Goal: Information Seeking & Learning: Learn about a topic

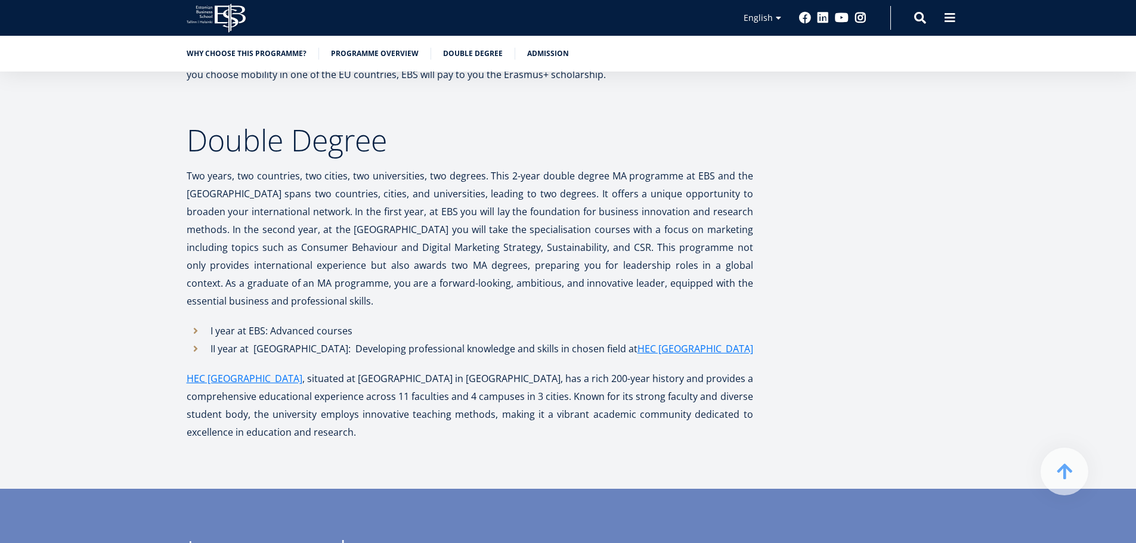
scroll to position [5163, 0]
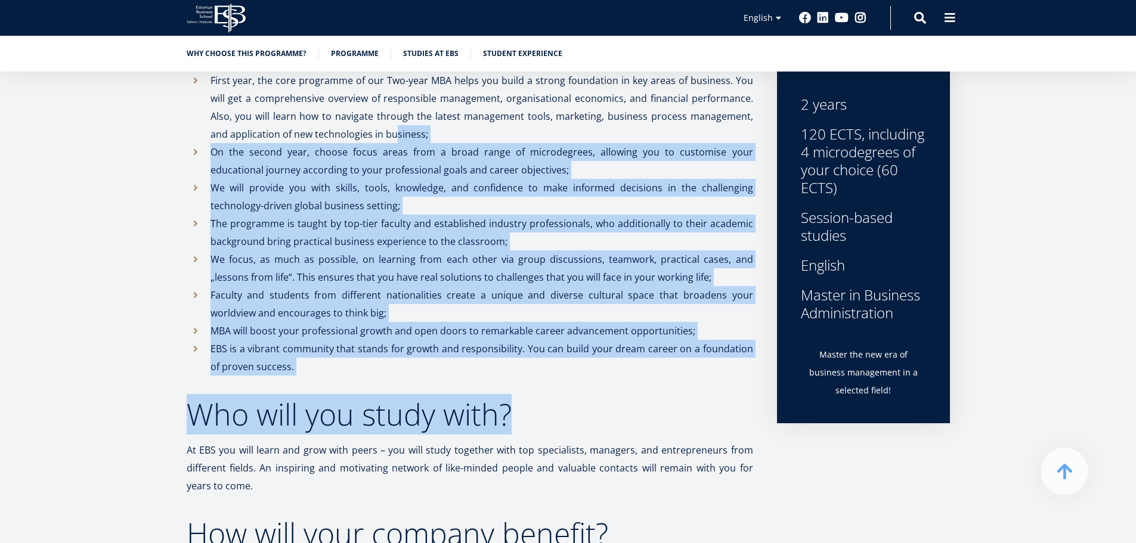
drag, startPoint x: 374, startPoint y: 137, endPoint x: 550, endPoint y: 425, distance: 338.3
click at [528, 330] on p "MBA will boost your professional growth and open doors to remarkable career adv…" at bounding box center [481, 331] width 543 height 18
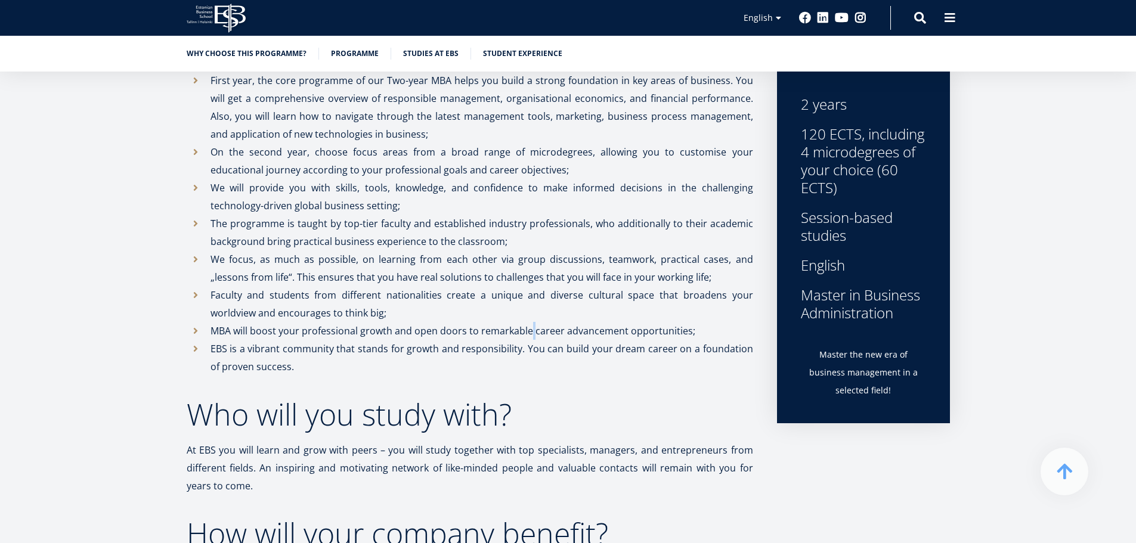
click at [528, 330] on p "MBA will boost your professional growth and open doors to remarkable career adv…" at bounding box center [481, 331] width 543 height 18
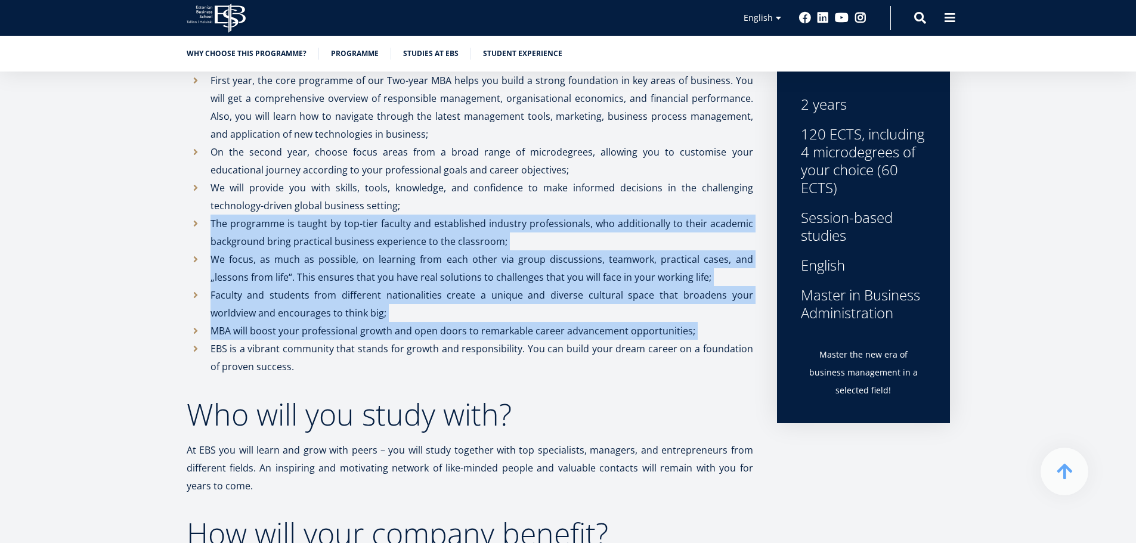
drag, startPoint x: 528, startPoint y: 330, endPoint x: 495, endPoint y: 214, distance: 120.1
click at [495, 215] on ul "First year, the core programme of our Two-year MBA helps you build a strong fou…" at bounding box center [470, 224] width 566 height 304
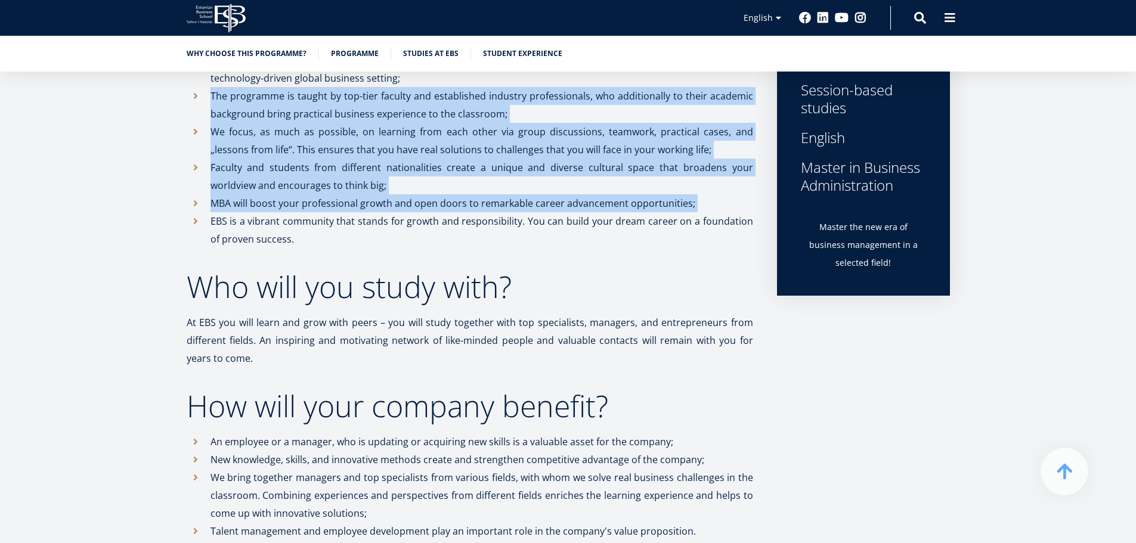
scroll to position [716, 0]
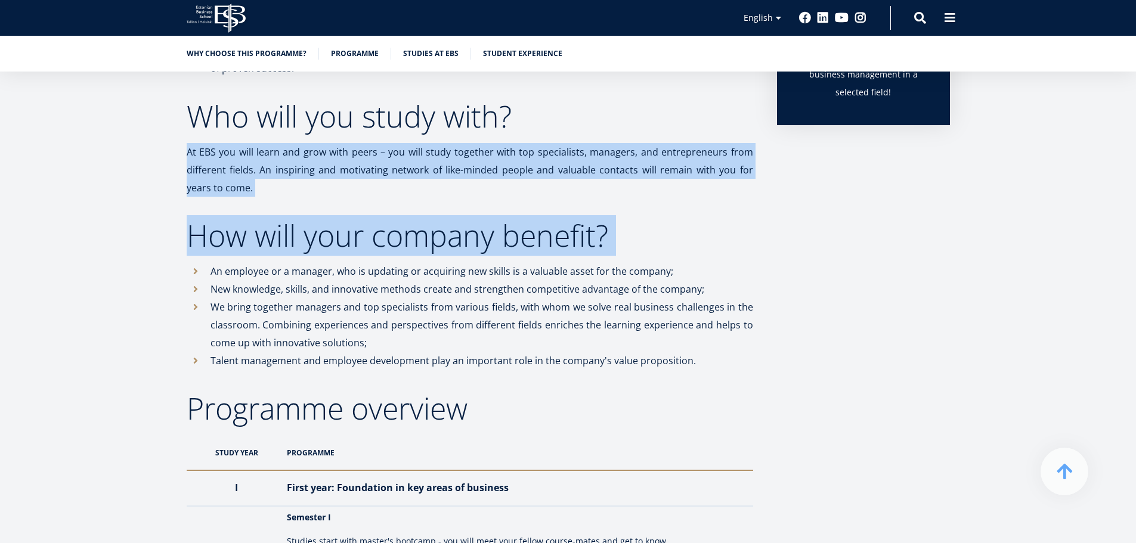
drag, startPoint x: 494, startPoint y: 215, endPoint x: 418, endPoint y: 154, distance: 97.1
click at [416, 152] on p "At EBS you will learn and grow with peers – you will study together with top sp…" at bounding box center [470, 170] width 566 height 54
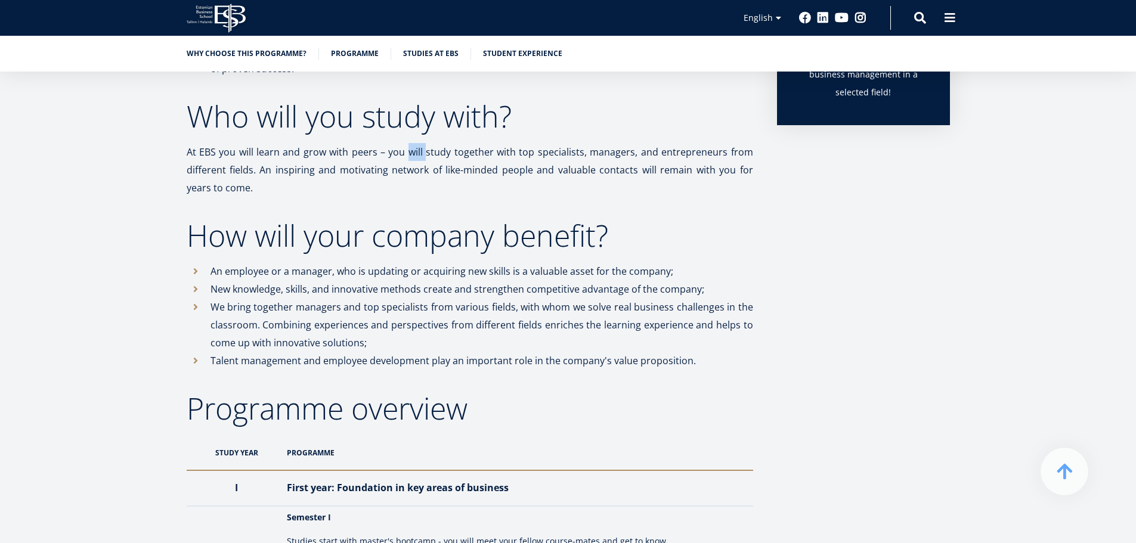
click at [416, 152] on p "At EBS you will learn and grow with peers – you will study together with top sp…" at bounding box center [470, 170] width 566 height 54
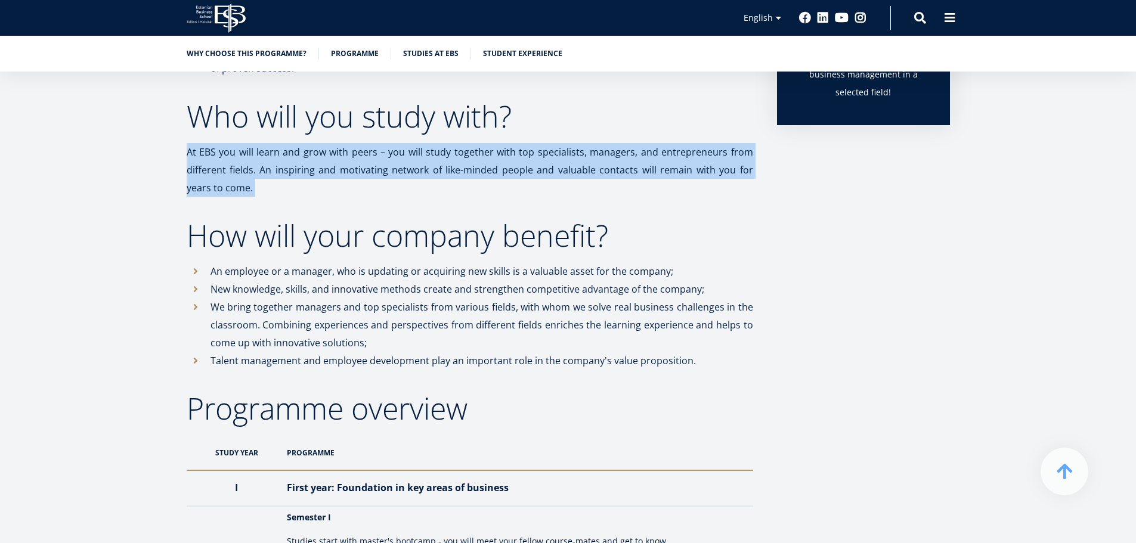
drag, startPoint x: 416, startPoint y: 152, endPoint x: 432, endPoint y: 180, distance: 32.3
click at [432, 180] on p "At EBS you will learn and grow with peers – you will study together with top sp…" at bounding box center [470, 170] width 566 height 54
click at [433, 182] on p "At EBS you will learn and grow with peers – you will study together with top sp…" at bounding box center [470, 170] width 566 height 54
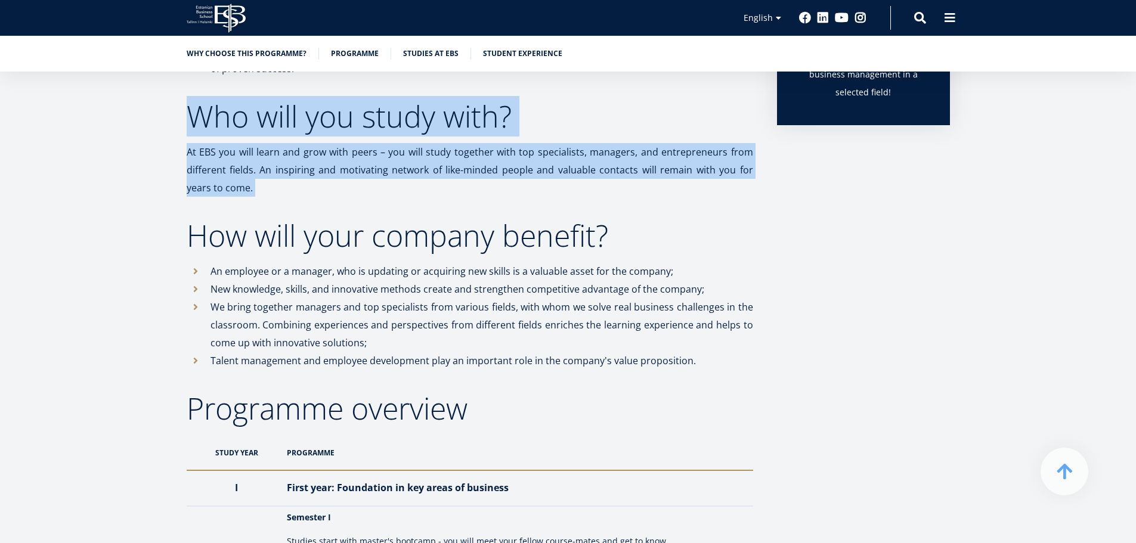
drag, startPoint x: 433, startPoint y: 182, endPoint x: 400, endPoint y: 123, distance: 68.0
click at [398, 120] on h2 "Who will you study with?" at bounding box center [470, 116] width 566 height 30
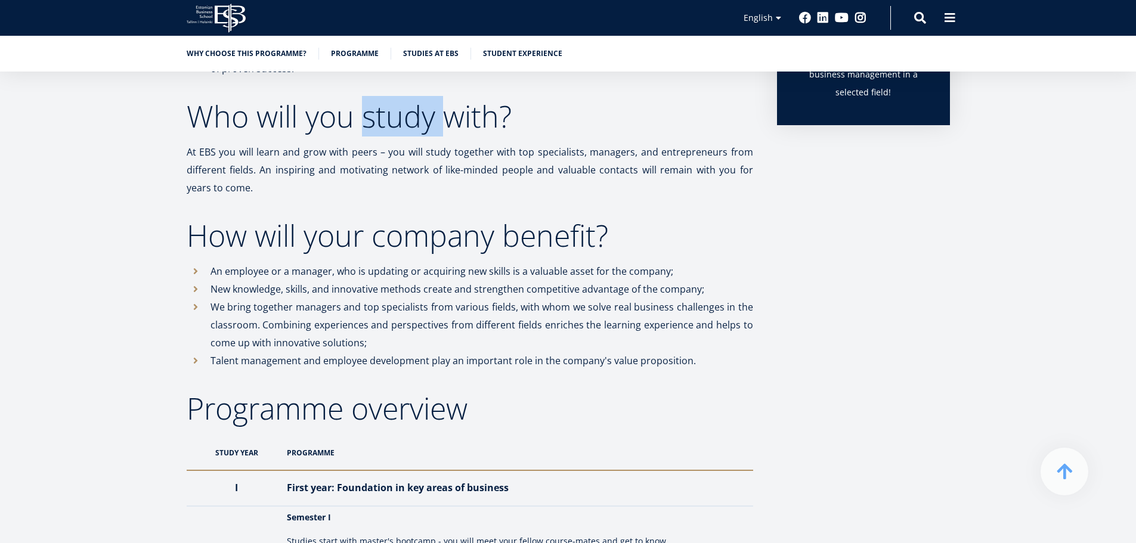
click at [398, 120] on h2 "Who will you study with?" at bounding box center [470, 116] width 566 height 30
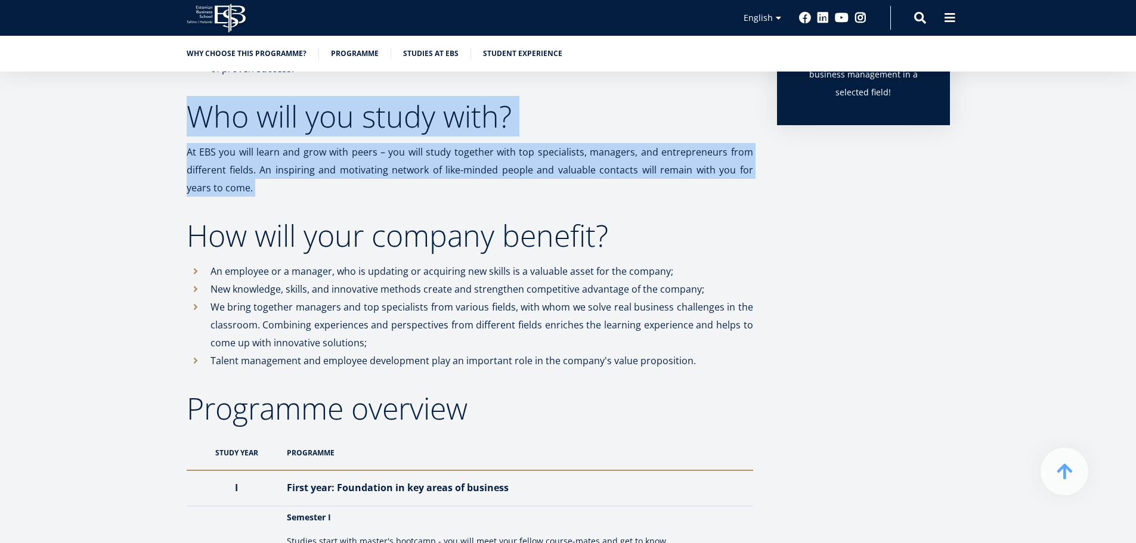
drag, startPoint x: 398, startPoint y: 120, endPoint x: 432, endPoint y: 176, distance: 64.7
click at [433, 178] on p "At EBS you will learn and grow with peers – you will study together with top sp…" at bounding box center [470, 170] width 566 height 54
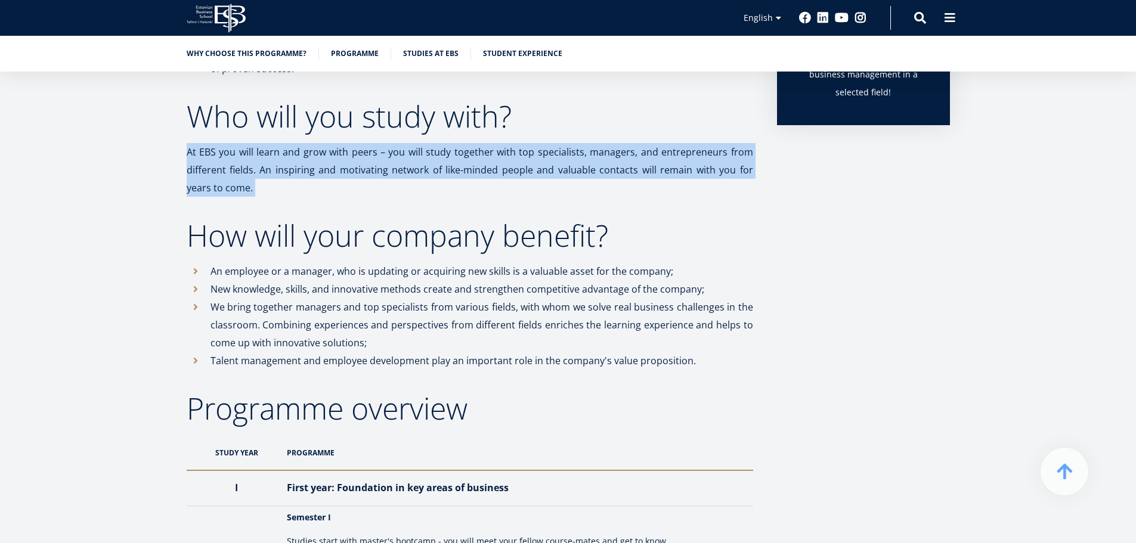
click at [433, 178] on p "At EBS you will learn and grow with peers – you will study together with top sp…" at bounding box center [470, 170] width 566 height 54
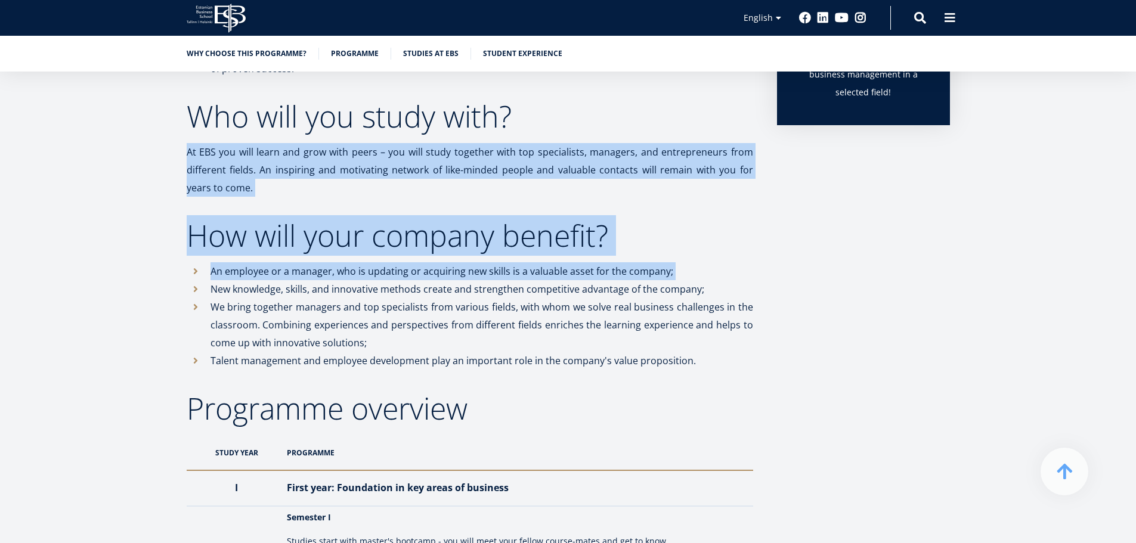
drag, startPoint x: 433, startPoint y: 178, endPoint x: 432, endPoint y: 259, distance: 81.1
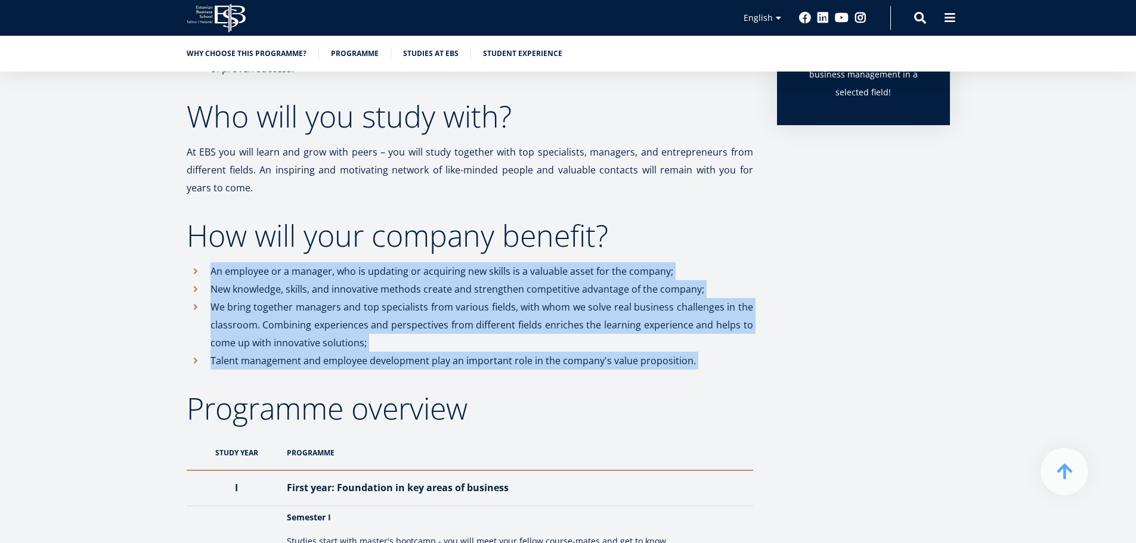
drag, startPoint x: 432, startPoint y: 259, endPoint x: 436, endPoint y: 364, distance: 105.6
click at [435, 364] on li "Talent management and employee development play an important role in the compan…" at bounding box center [470, 361] width 566 height 18
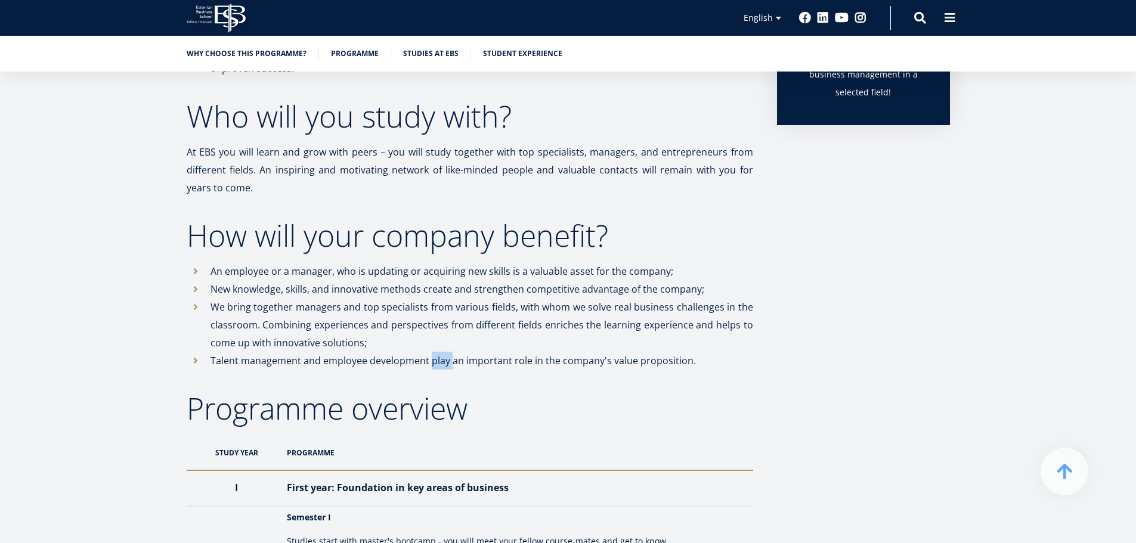
click at [435, 364] on li "Talent management and employee development play an important role in the compan…" at bounding box center [470, 361] width 566 height 18
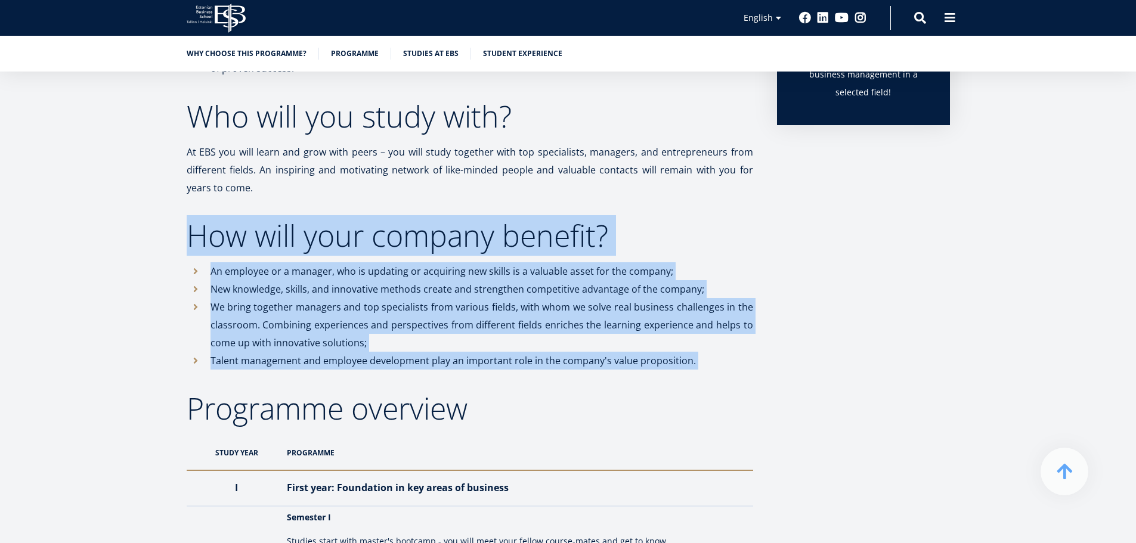
drag, startPoint x: 435, startPoint y: 364, endPoint x: 431, endPoint y: 243, distance: 120.5
click at [431, 243] on h2 "How will your company benefit?" at bounding box center [470, 236] width 566 height 30
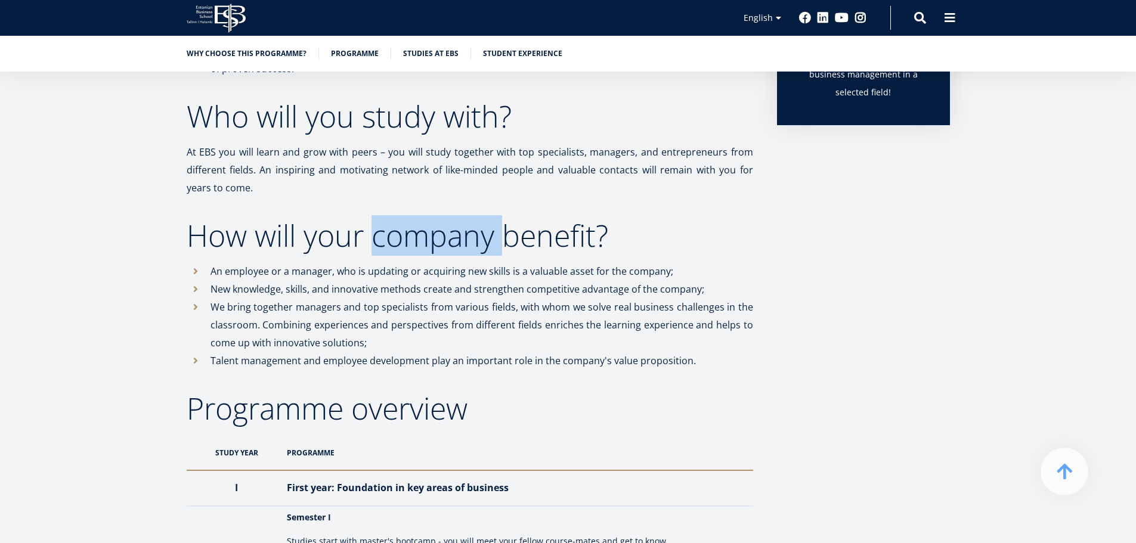
click at [431, 243] on h2 "How will your company benefit?" at bounding box center [470, 236] width 566 height 30
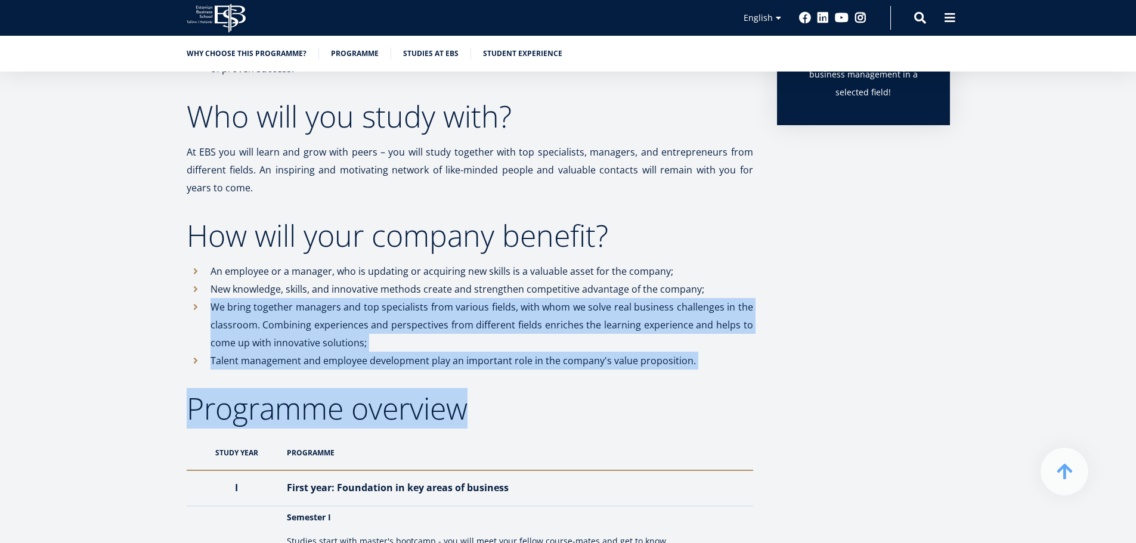
drag, startPoint x: 443, startPoint y: 370, endPoint x: 432, endPoint y: 327, distance: 44.3
click at [432, 327] on li "We bring together managers and top specialists from various fields, with whom w…" at bounding box center [470, 325] width 566 height 54
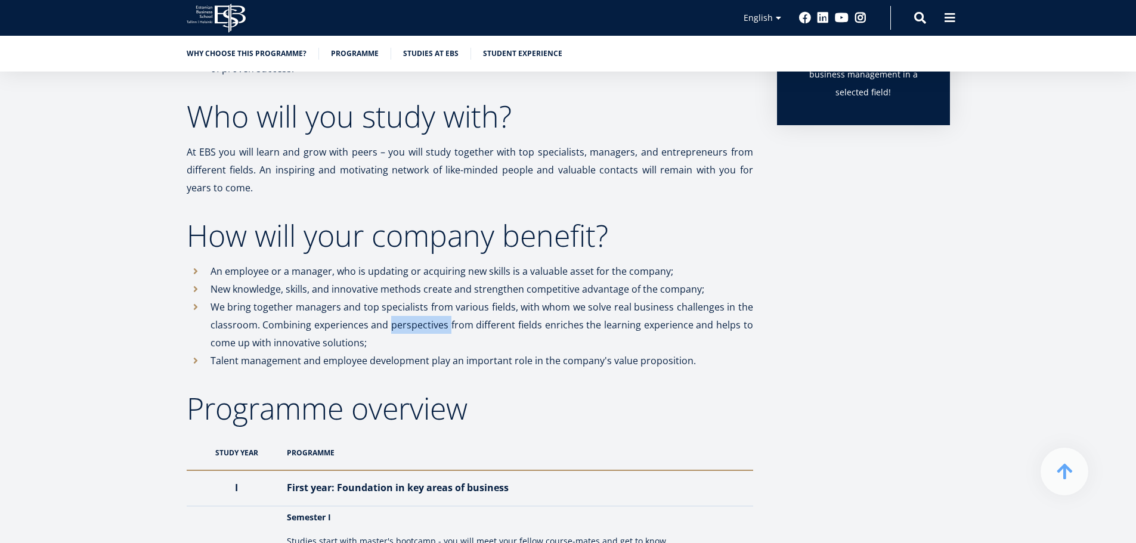
click at [432, 327] on li "We bring together managers and top specialists from various fields, with whom w…" at bounding box center [470, 325] width 566 height 54
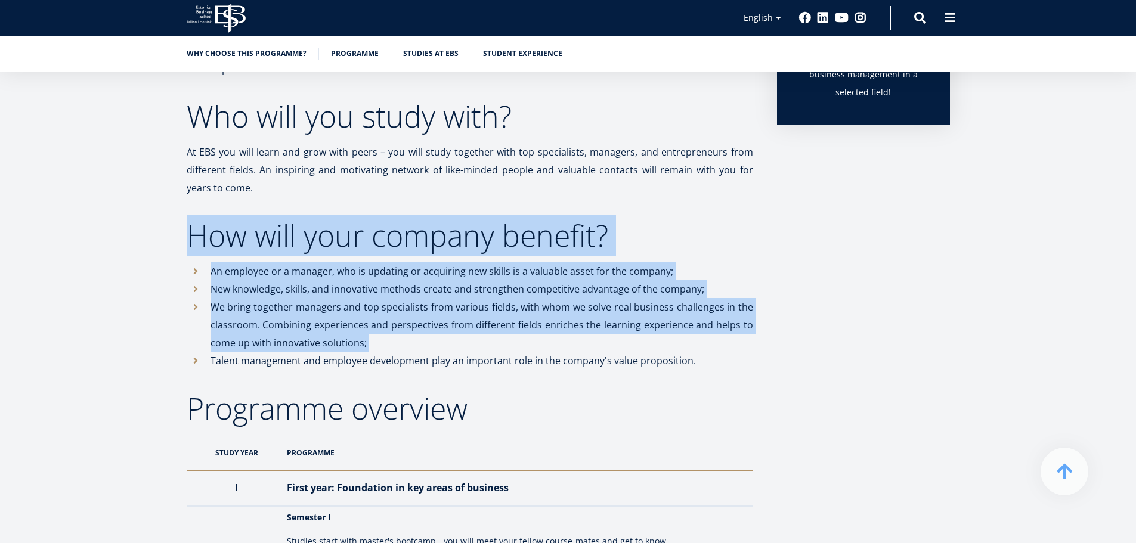
drag, startPoint x: 432, startPoint y: 327, endPoint x: 429, endPoint y: 251, distance: 76.4
click at [429, 250] on h2 "How will your company benefit?" at bounding box center [470, 236] width 566 height 30
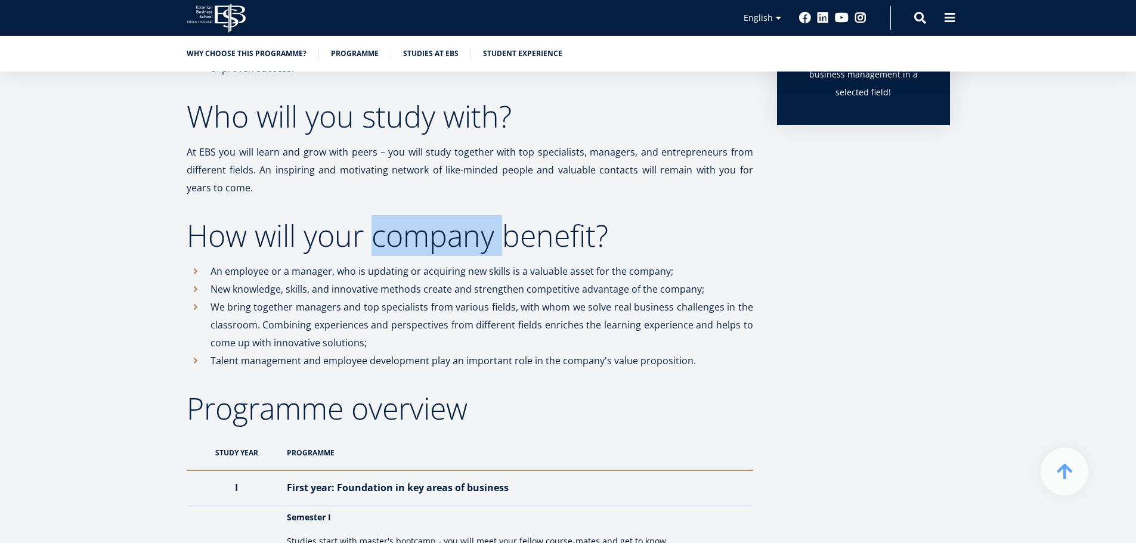
click at [429, 250] on h2 "How will your company benefit?" at bounding box center [470, 236] width 566 height 30
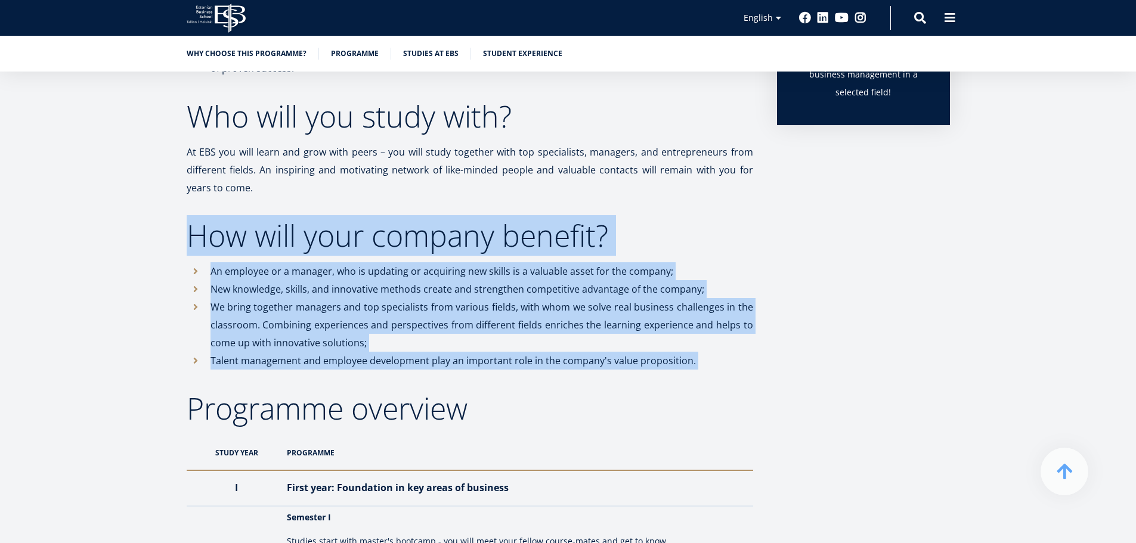
drag, startPoint x: 429, startPoint y: 251, endPoint x: 476, endPoint y: 363, distance: 121.6
click at [476, 363] on li "Talent management and employee development play an important role in the compan…" at bounding box center [470, 361] width 566 height 18
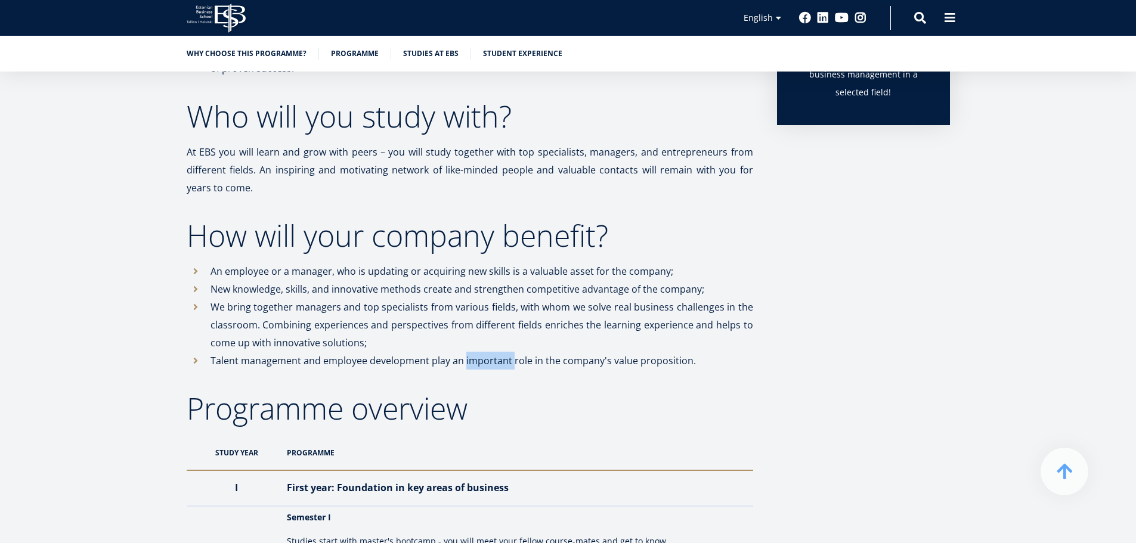
click at [476, 363] on li "Talent management and employee development play an important role in the compan…" at bounding box center [470, 361] width 566 height 18
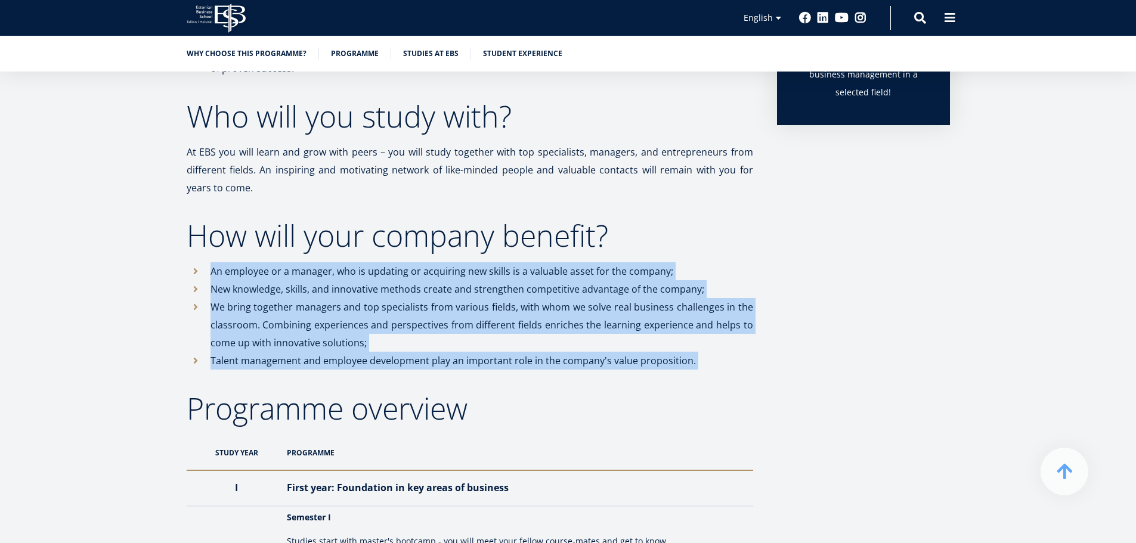
drag, startPoint x: 476, startPoint y: 363, endPoint x: 454, endPoint y: 252, distance: 113.1
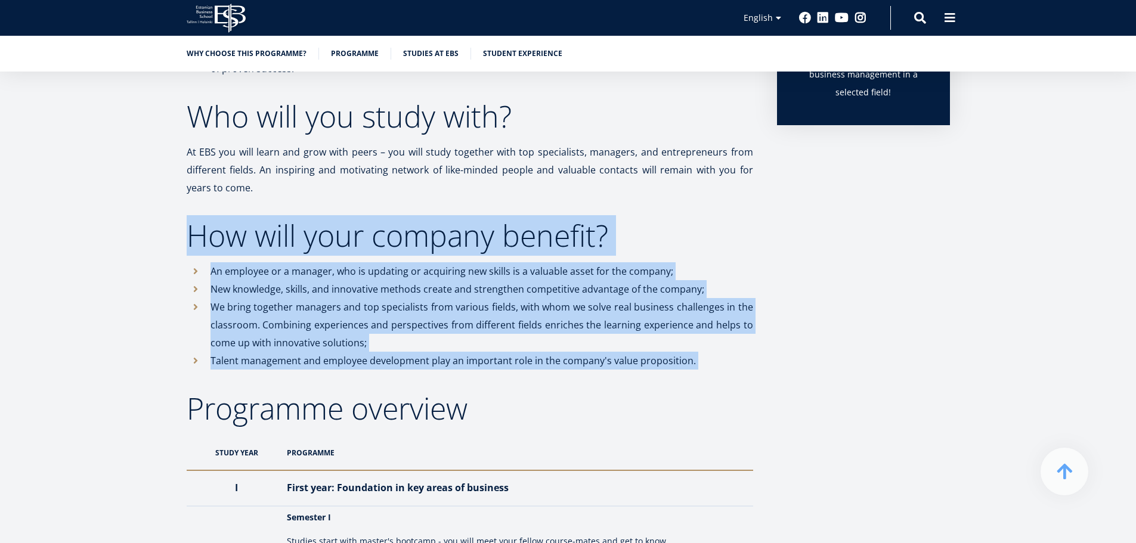
scroll to position [775, 0]
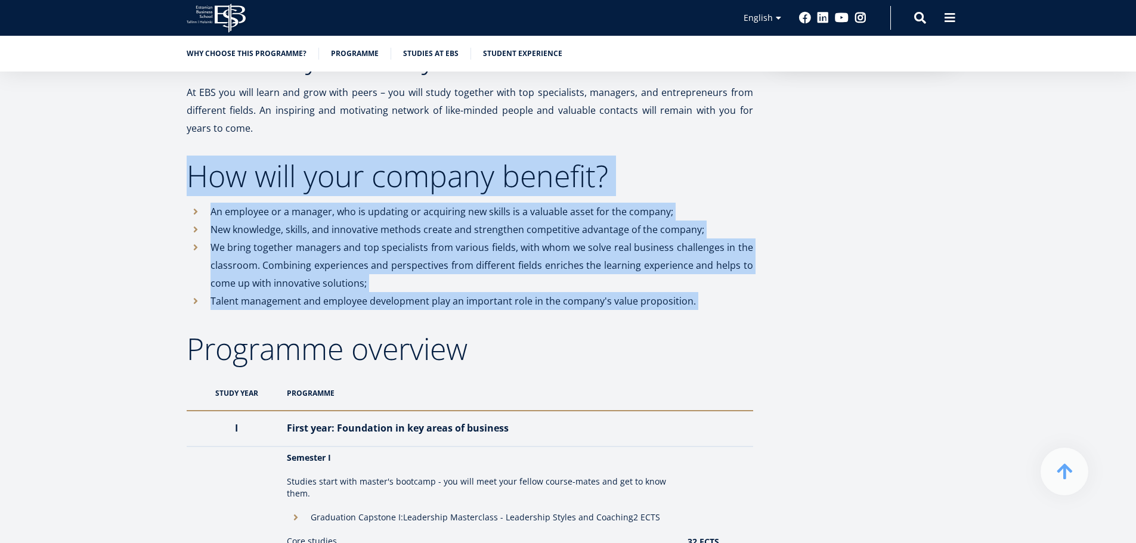
click at [453, 249] on li "We bring together managers and top specialists from various fields, with whom w…" at bounding box center [470, 266] width 566 height 54
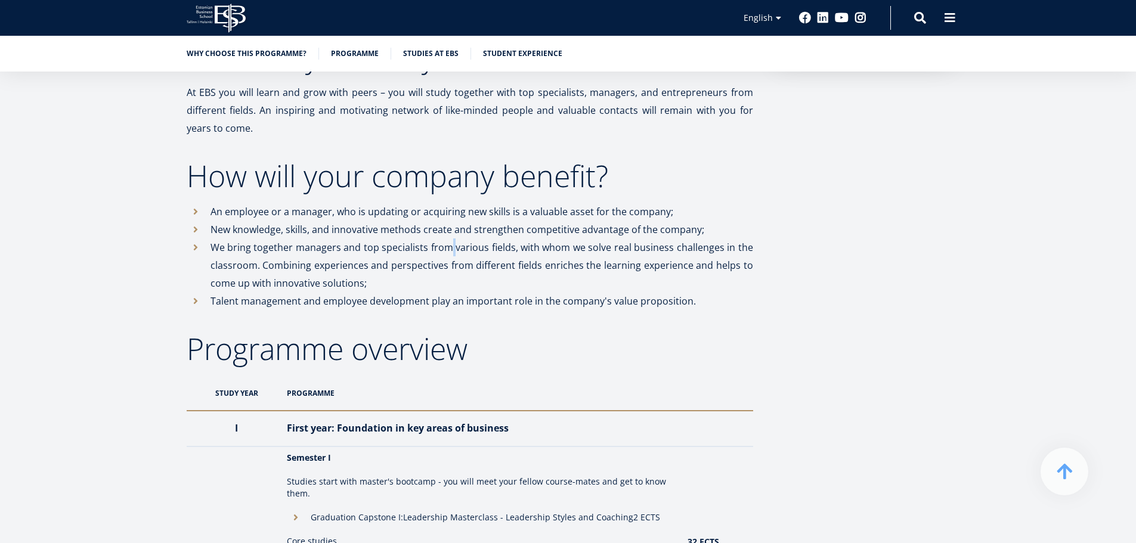
click at [453, 249] on li "We bring together managers and top specialists from various fields, with whom w…" at bounding box center [470, 266] width 566 height 54
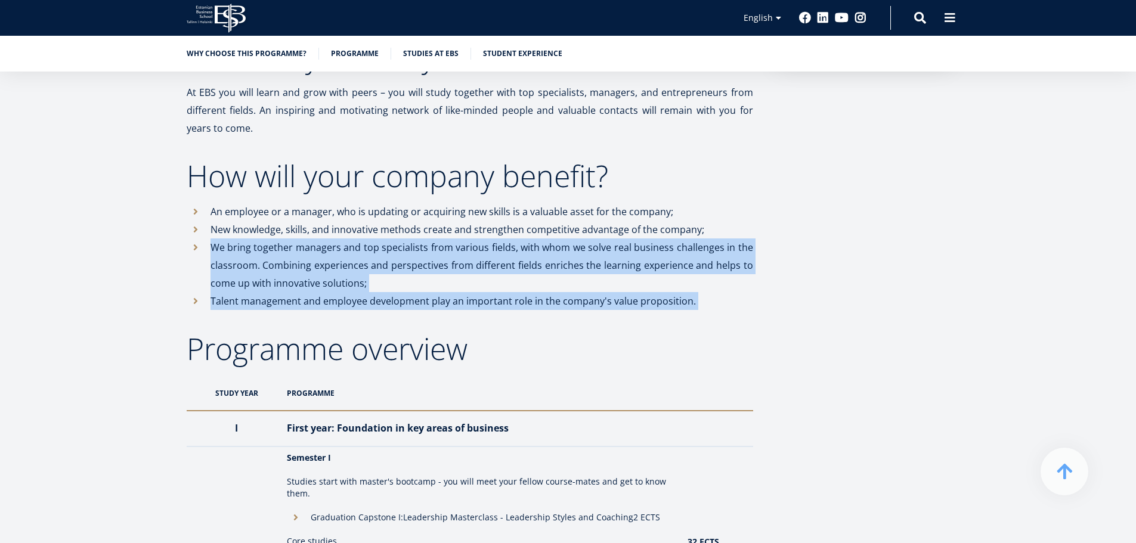
drag, startPoint x: 453, startPoint y: 249, endPoint x: 473, endPoint y: 308, distance: 61.9
click at [473, 308] on ul "An employee or a manager, who is updating or acquiring new skills is a valuable…" at bounding box center [470, 256] width 566 height 107
click at [473, 308] on li "Talent management and employee development play an important role in the compan…" at bounding box center [470, 301] width 566 height 18
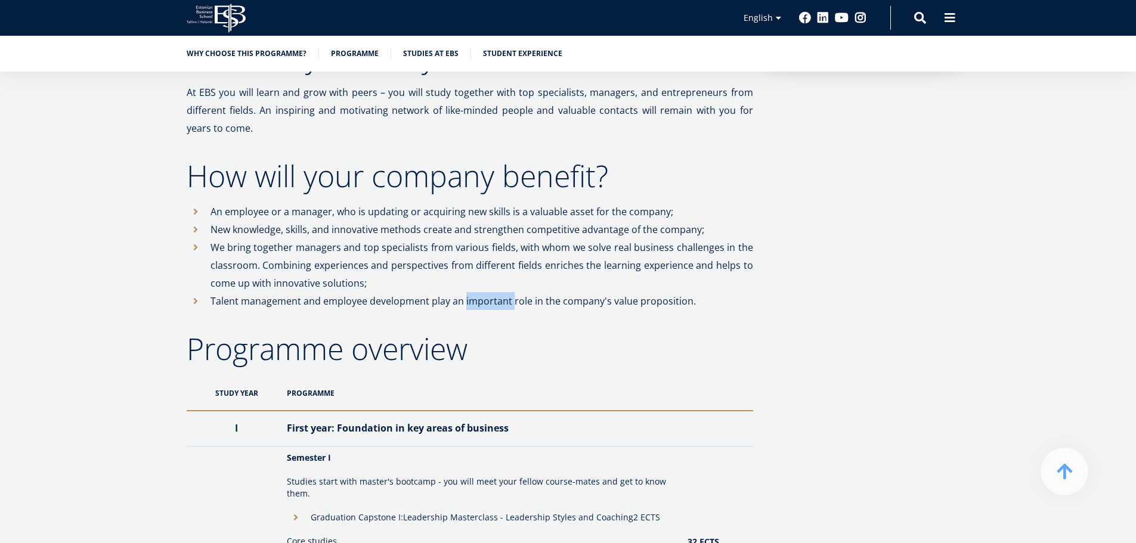
click at [473, 308] on li "Talent management and employee development play an important role in the compan…" at bounding box center [470, 301] width 566 height 18
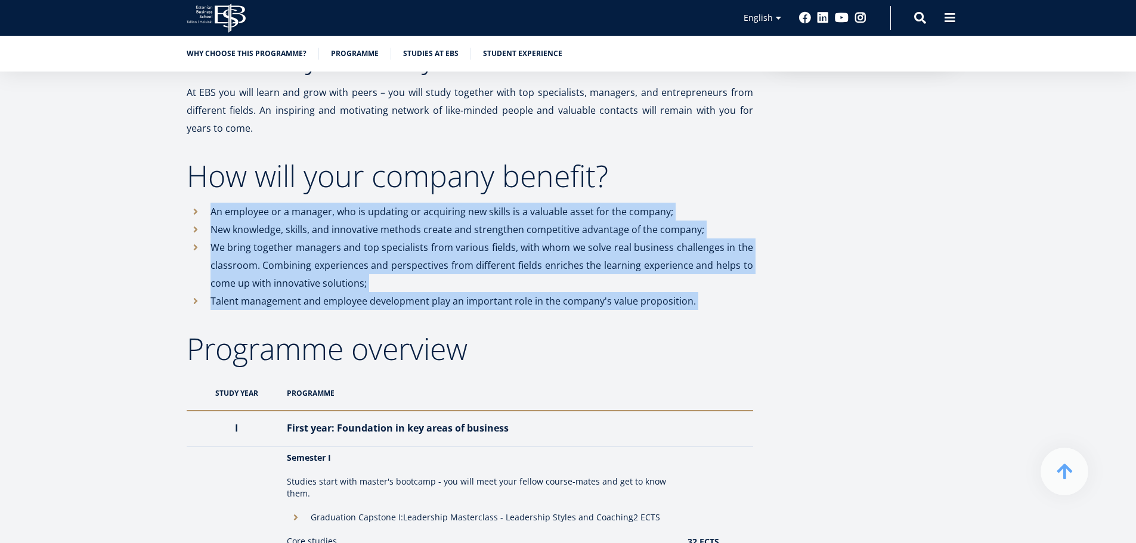
drag, startPoint x: 473, startPoint y: 308, endPoint x: 457, endPoint y: 209, distance: 99.6
click at [457, 209] on ul "An employee or a manager, who is updating or acquiring new skills is a valuable…" at bounding box center [470, 256] width 566 height 107
click at [457, 209] on li "An employee or a manager, who is updating or acquiring new skills is a valuable…" at bounding box center [470, 212] width 566 height 18
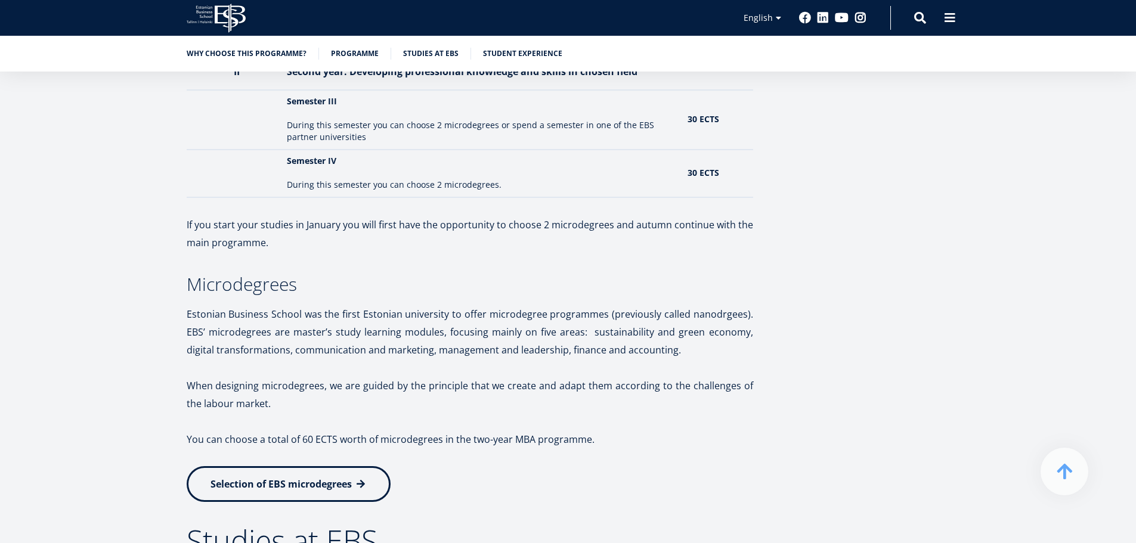
scroll to position [1610, 0]
click at [445, 214] on p at bounding box center [470, 206] width 566 height 18
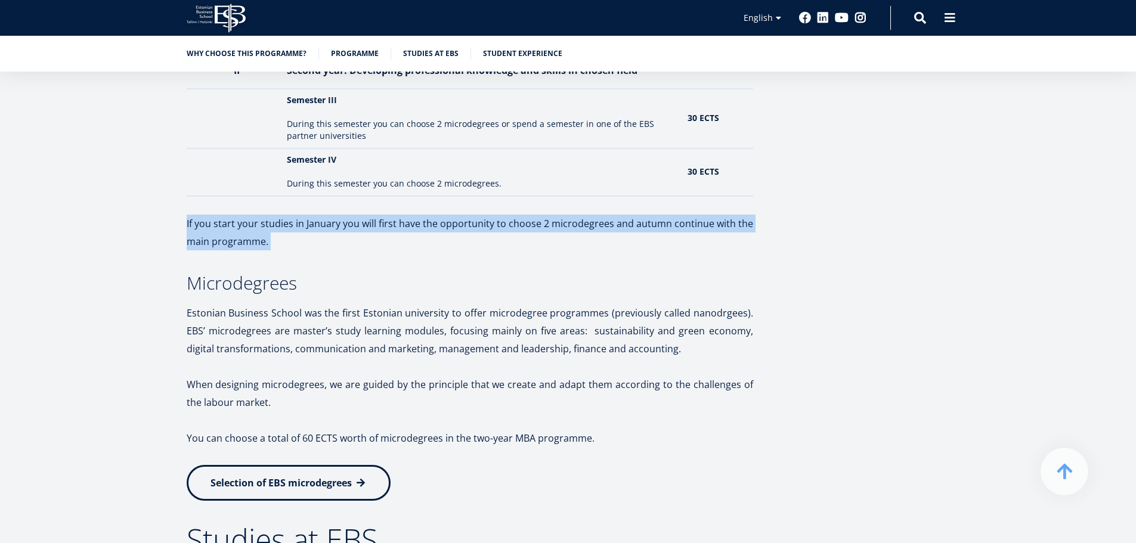
drag, startPoint x: 445, startPoint y: 214, endPoint x: 459, endPoint y: 243, distance: 32.0
click at [460, 243] on p "If you start your studies in January you will first have the opportunity to cho…" at bounding box center [470, 233] width 566 height 36
drag, startPoint x: 460, startPoint y: 243, endPoint x: 433, endPoint y: 234, distance: 27.7
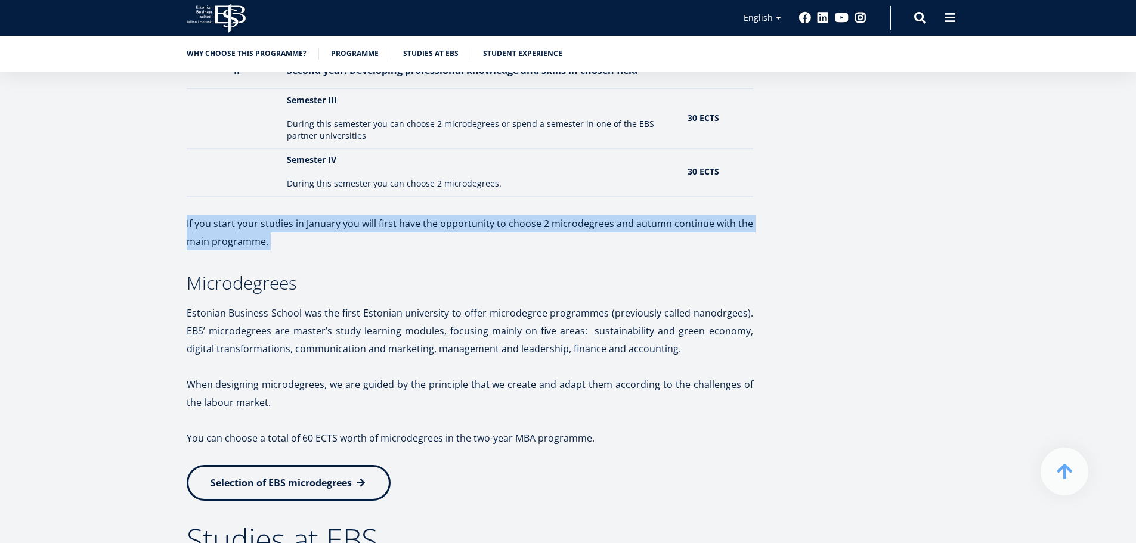
click at [433, 234] on p "If you start your studies in January you will first have the opportunity to cho…" at bounding box center [470, 233] width 566 height 36
drag, startPoint x: 433, startPoint y: 234, endPoint x: 505, endPoint y: 240, distance: 71.9
click at [505, 240] on p "If you start your studies in January you will first have the opportunity to cho…" at bounding box center [470, 233] width 566 height 36
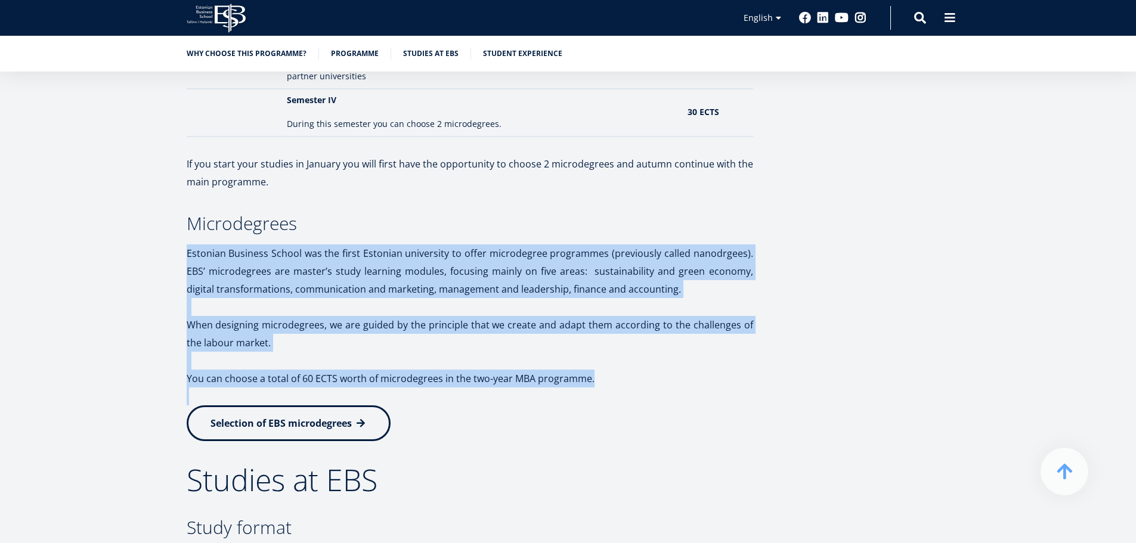
drag, startPoint x: 495, startPoint y: 236, endPoint x: 496, endPoint y: 396, distance: 159.8
click at [496, 396] on p at bounding box center [470, 397] width 566 height 18
drag, startPoint x: 496, startPoint y: 396, endPoint x: 370, endPoint y: 259, distance: 186.1
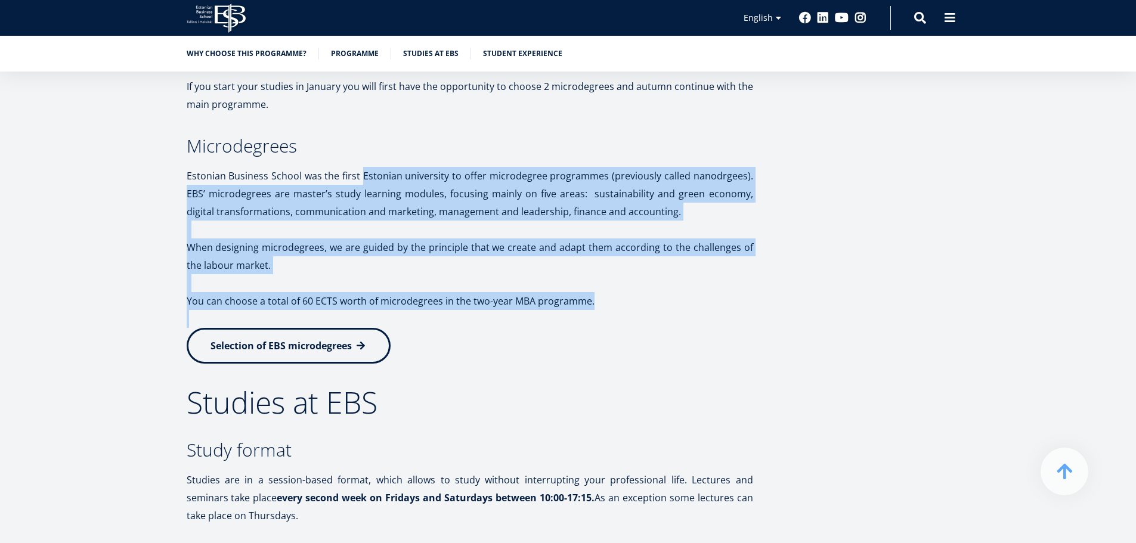
scroll to position [1848, 0]
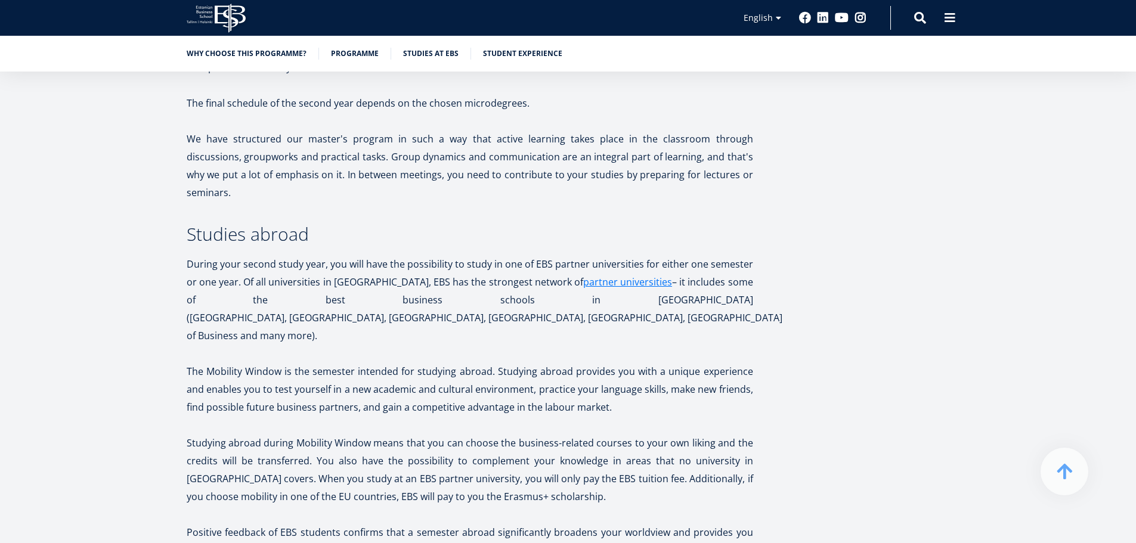
scroll to position [2206, 0]
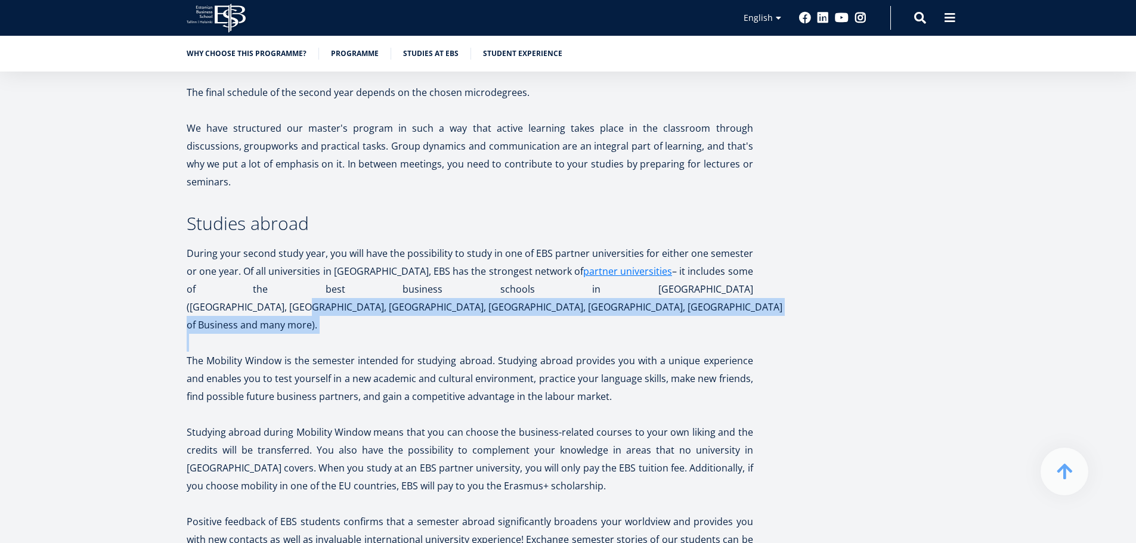
drag, startPoint x: 484, startPoint y: 268, endPoint x: 682, endPoint y: 299, distance: 201.1
click at [682, 334] on p at bounding box center [470, 343] width 566 height 18
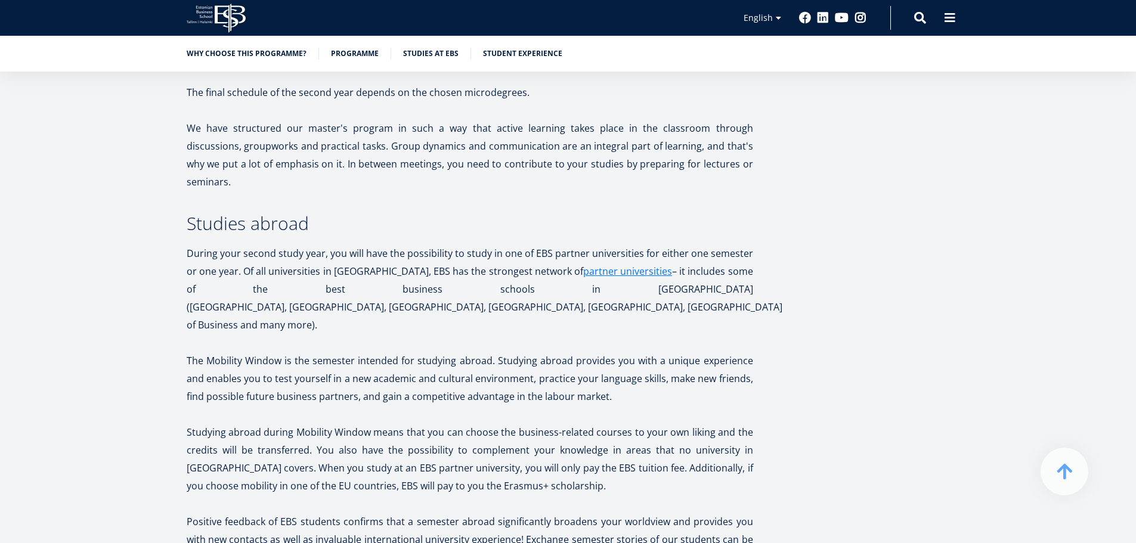
click at [680, 334] on p at bounding box center [470, 343] width 566 height 18
click at [643, 405] on p at bounding box center [470, 414] width 566 height 18
click at [642, 405] on p at bounding box center [470, 414] width 566 height 18
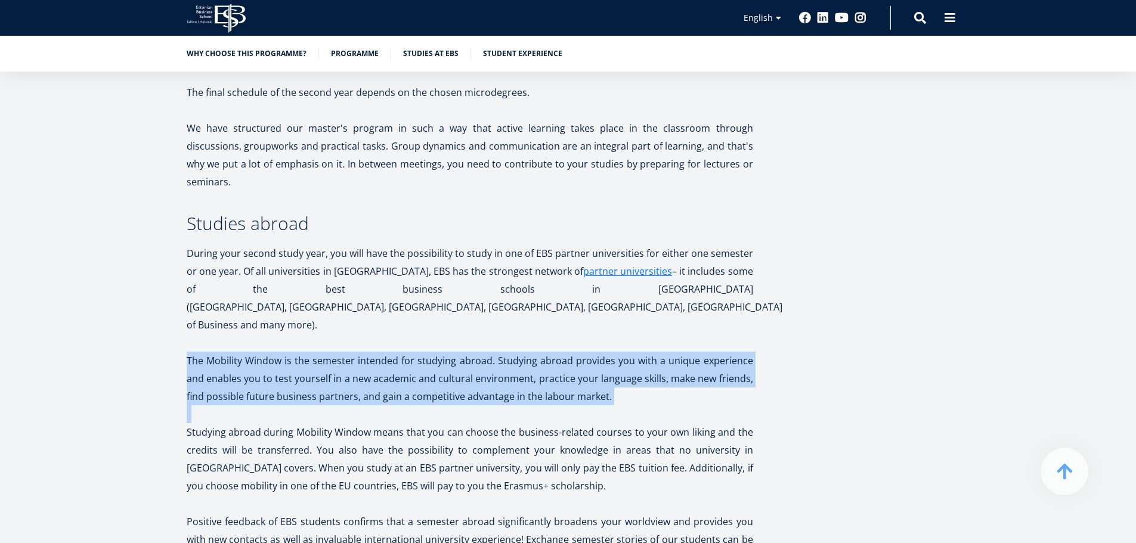
drag, startPoint x: 642, startPoint y: 370, endPoint x: 592, endPoint y: 330, distance: 64.1
click at [592, 352] on p "The Mobility Window is the semester intended for studying abroad. Studying abro…" at bounding box center [470, 379] width 566 height 54
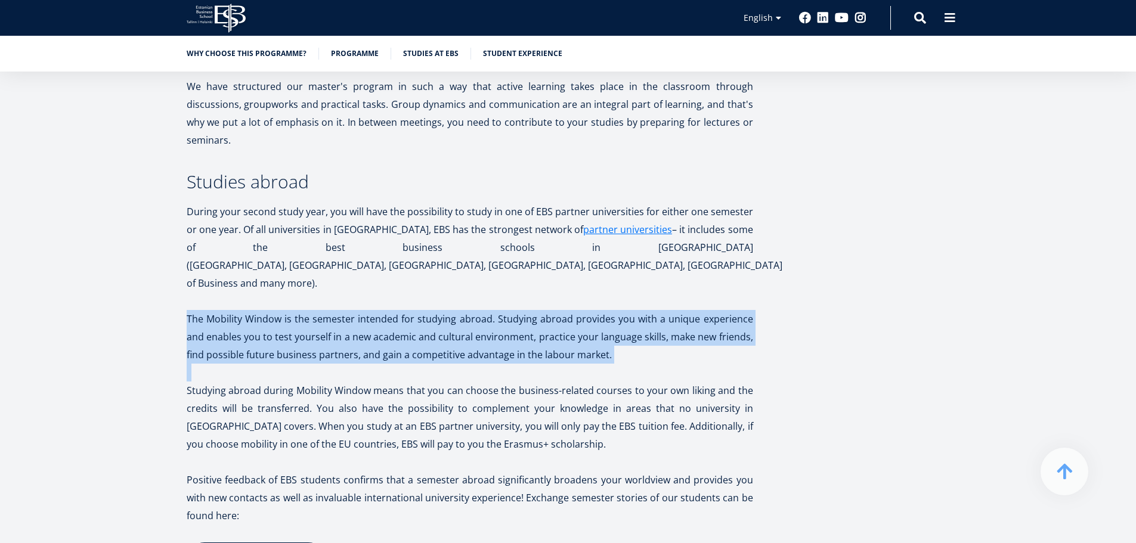
scroll to position [2266, 0]
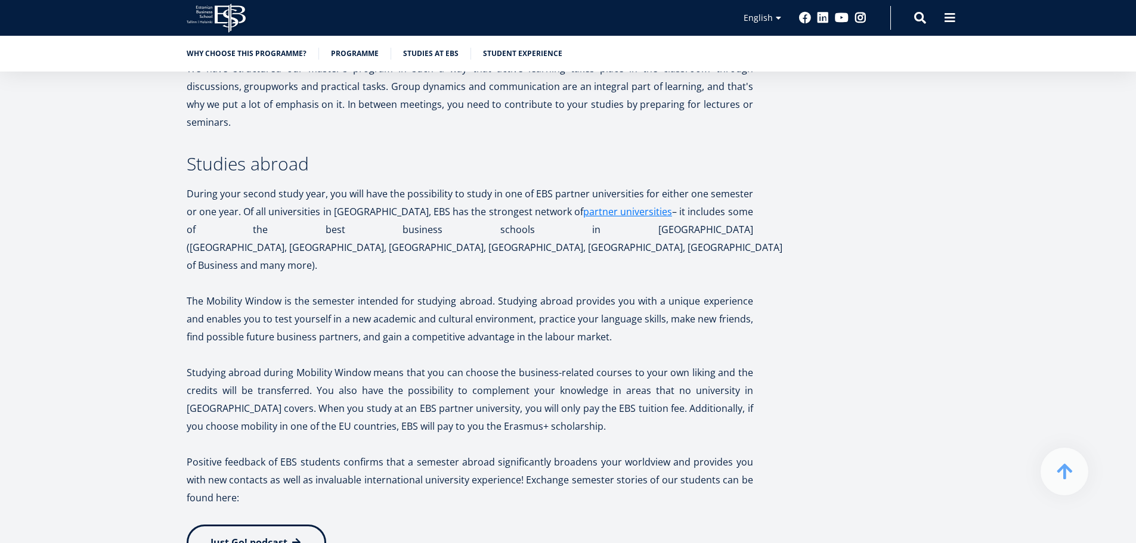
click at [591, 364] on p "Studying abroad during Mobility Window means that you can choose the business-r…" at bounding box center [470, 400] width 566 height 72
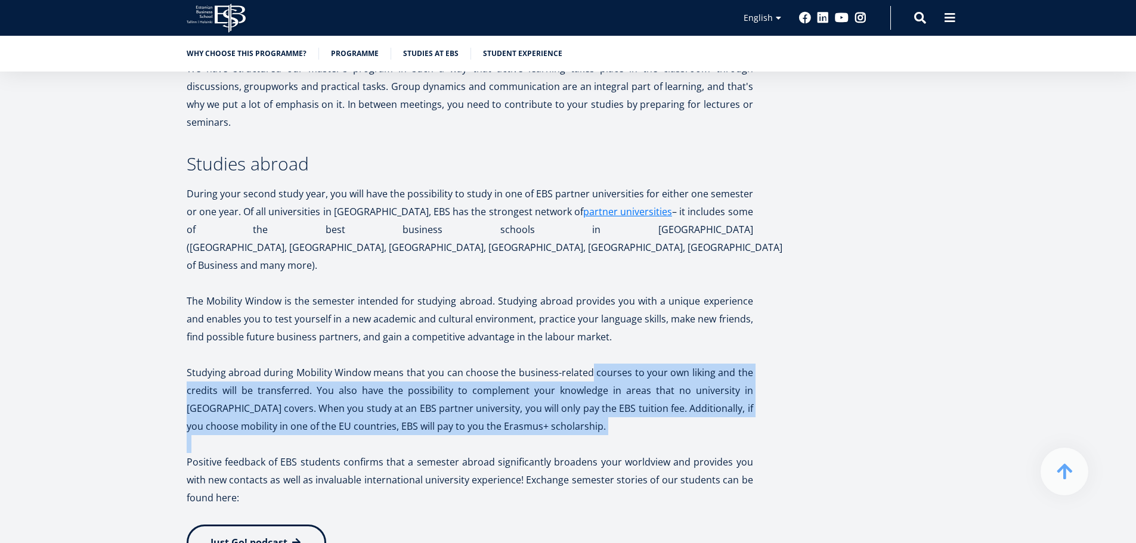
drag, startPoint x: 591, startPoint y: 332, endPoint x: 601, endPoint y: 407, distance: 76.4
click at [604, 435] on p at bounding box center [470, 444] width 566 height 18
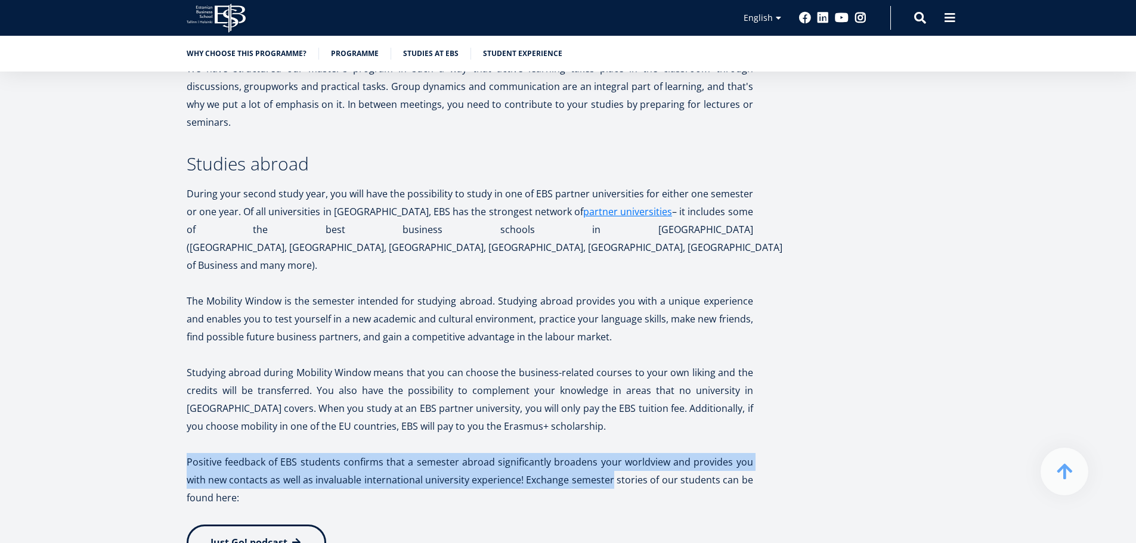
drag, startPoint x: 604, startPoint y: 408, endPoint x: 606, endPoint y: 445, distance: 37.0
click at [606, 453] on p "Positive feedback of EBS students confirms that a semester abroad significantly…" at bounding box center [470, 480] width 566 height 54
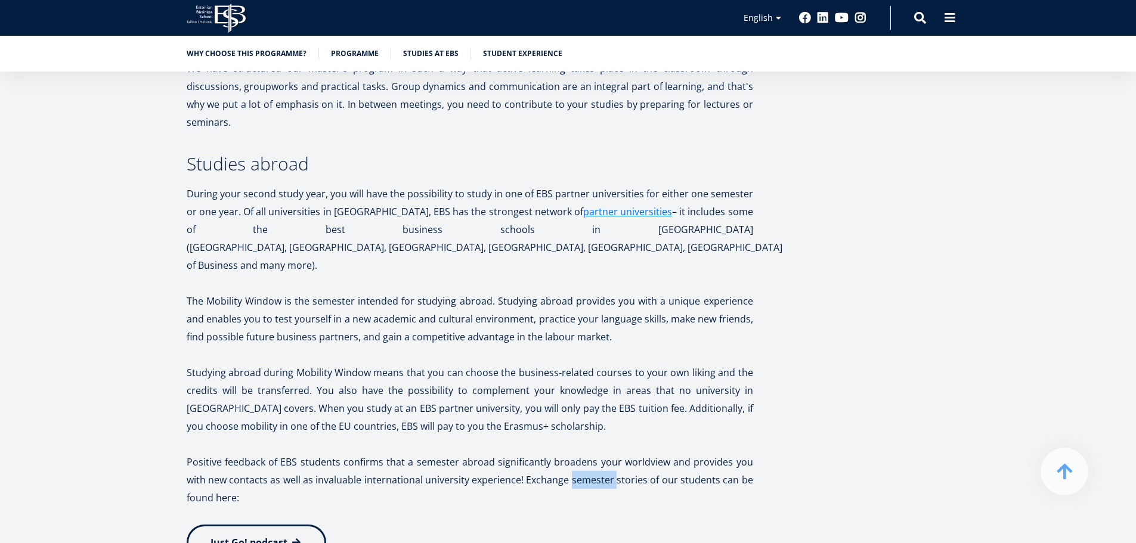
click at [606, 453] on p "Positive feedback of EBS students confirms that a semester abroad significantly…" at bounding box center [470, 480] width 566 height 54
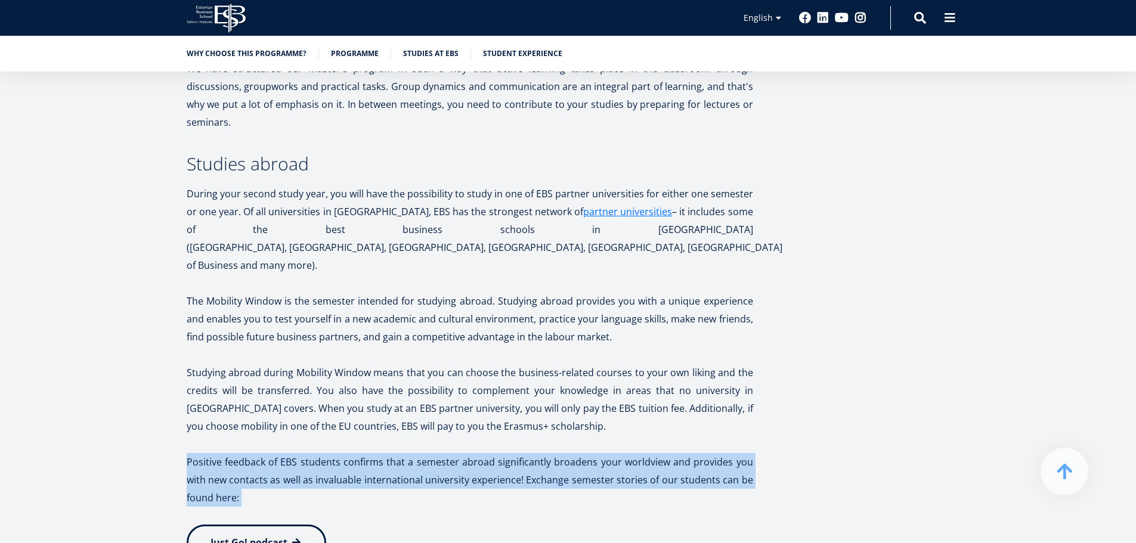
click at [606, 453] on p "Positive feedback of EBS students confirms that a semester abroad significantly…" at bounding box center [470, 480] width 566 height 54
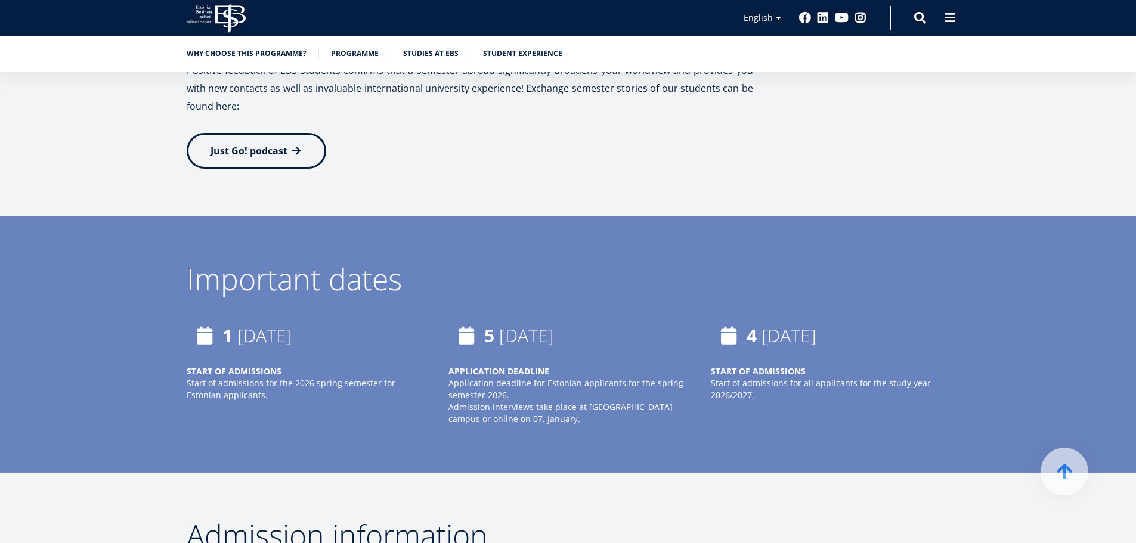
scroll to position [2564, 0]
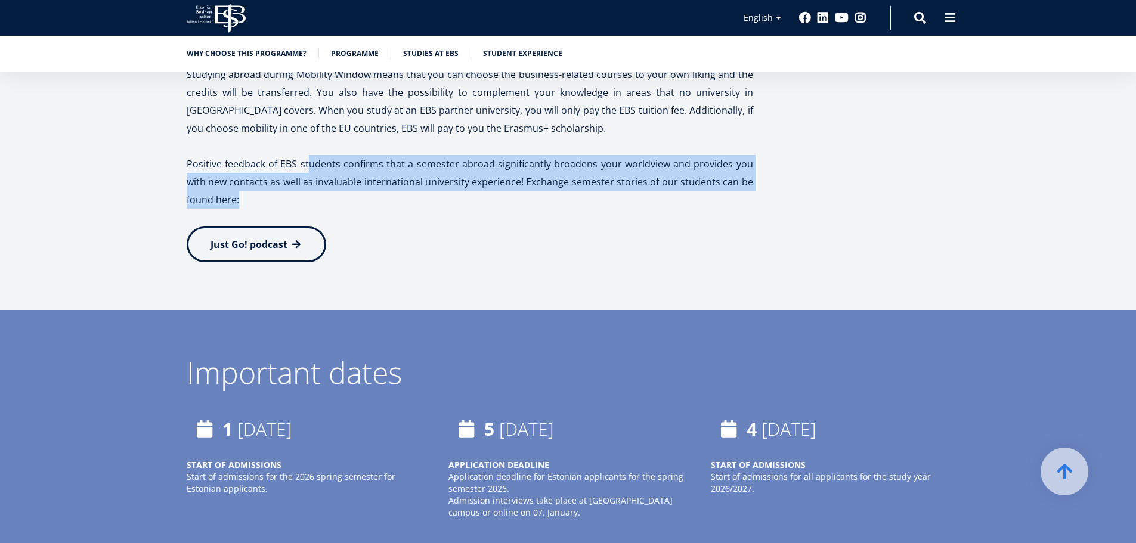
drag, startPoint x: 311, startPoint y: 134, endPoint x: 321, endPoint y: 158, distance: 25.9
click at [321, 158] on p "Positive feedback of EBS students confirms that a semester abroad significantly…" at bounding box center [470, 182] width 566 height 54
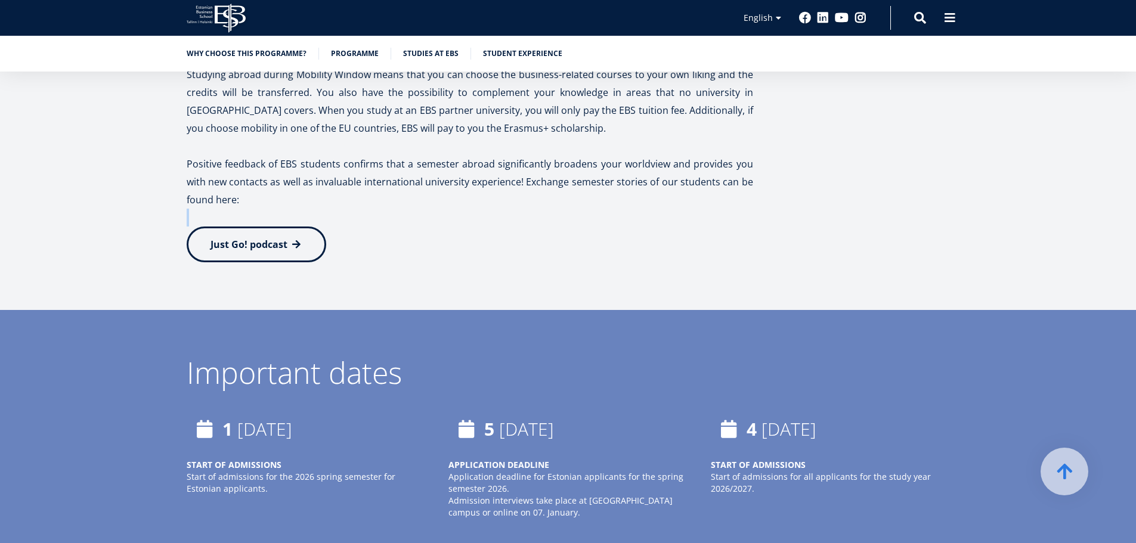
click at [321, 158] on p "Positive feedback of EBS students confirms that a semester abroad significantly…" at bounding box center [470, 182] width 566 height 54
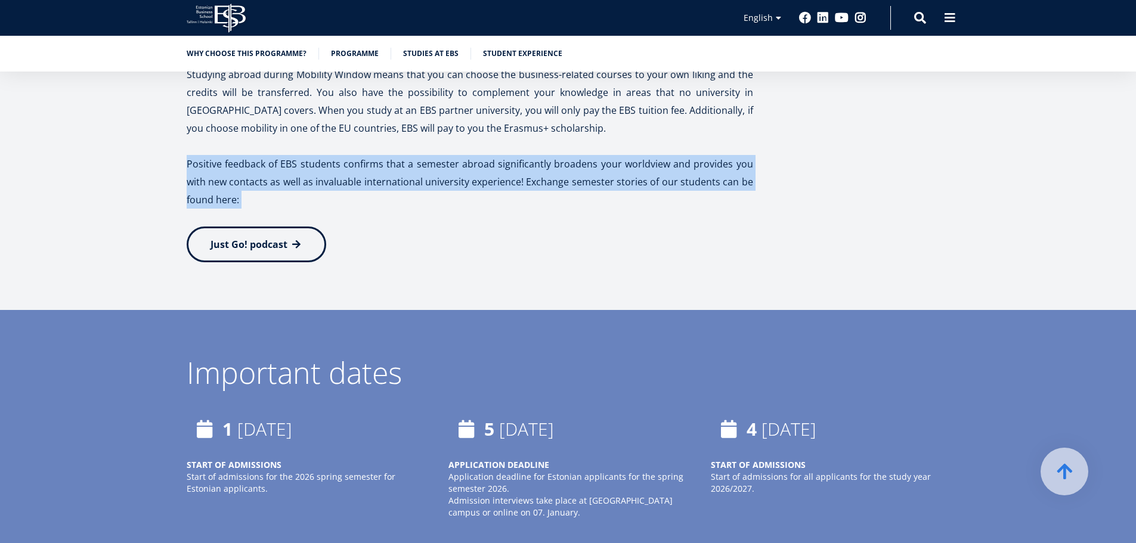
click at [321, 158] on p "Positive feedback of EBS students confirms that a semester abroad significantly…" at bounding box center [470, 182] width 566 height 54
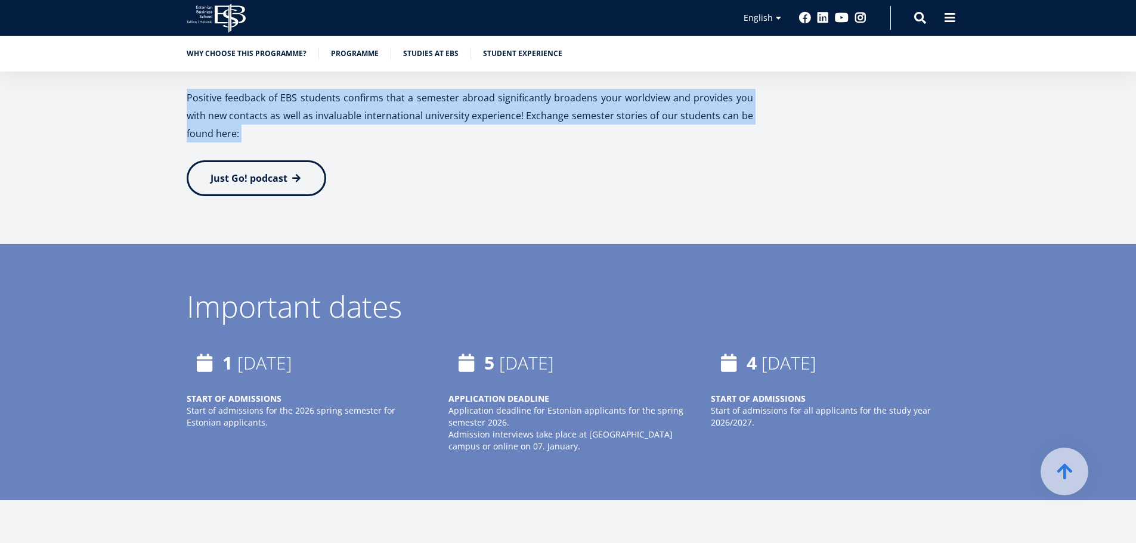
scroll to position [2445, 0]
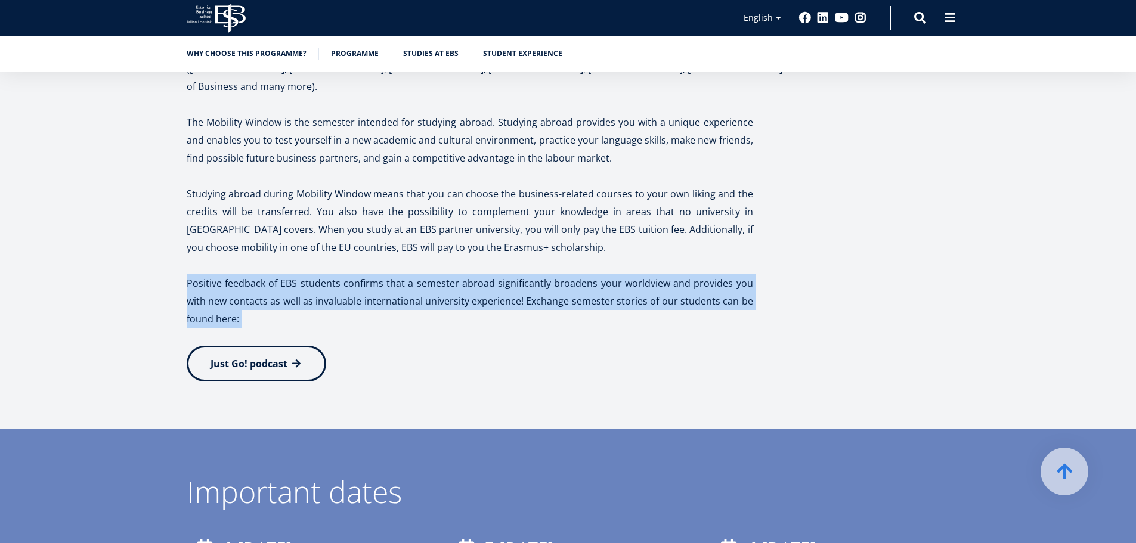
click at [283, 274] on p "Positive feedback of EBS students confirms that a semester abroad significantly…" at bounding box center [470, 301] width 566 height 54
drag, startPoint x: 283, startPoint y: 244, endPoint x: 469, endPoint y: 269, distance: 188.2
click at [464, 274] on p "Positive feedback of EBS students confirms that a semester abroad significantly…" at bounding box center [470, 301] width 566 height 54
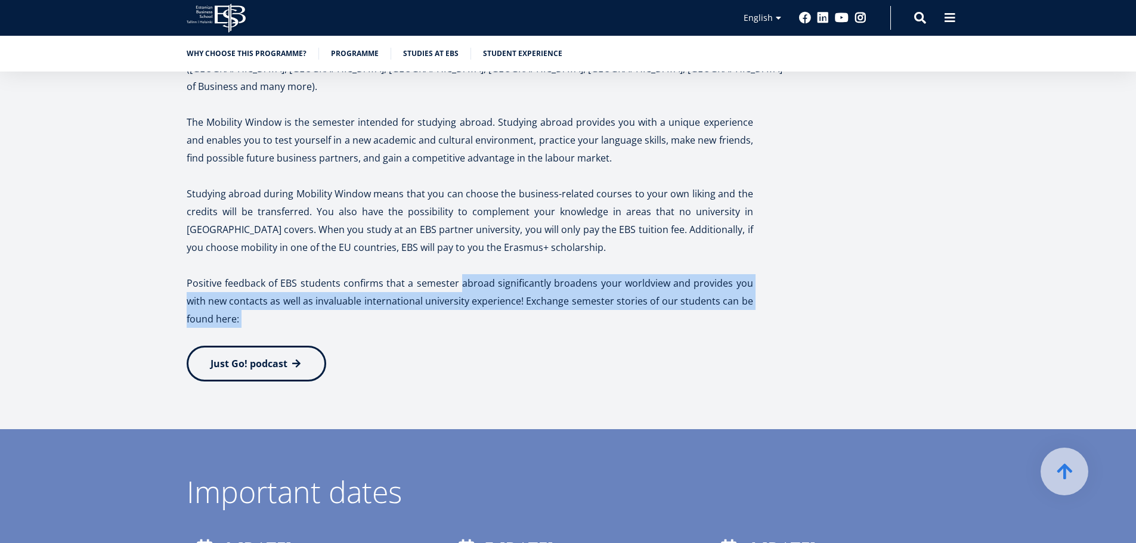
drag, startPoint x: 464, startPoint y: 253, endPoint x: 609, endPoint y: 278, distance: 147.0
click at [609, 278] on p "Positive feedback of EBS students confirms that a semester abroad significantly…" at bounding box center [470, 301] width 566 height 54
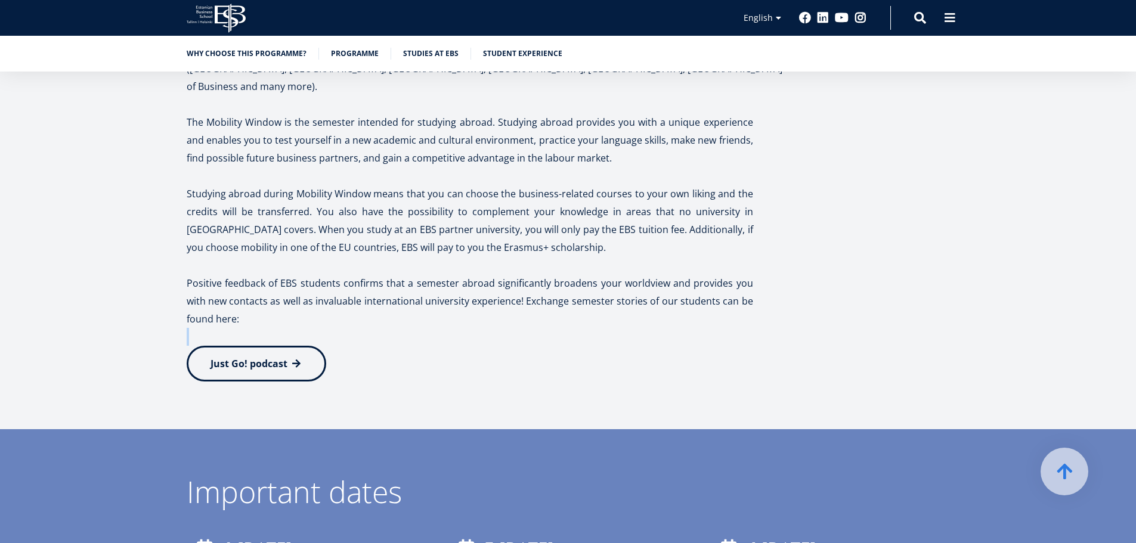
click at [609, 278] on p "Positive feedback of EBS students confirms that a semester abroad significantly…" at bounding box center [470, 301] width 566 height 54
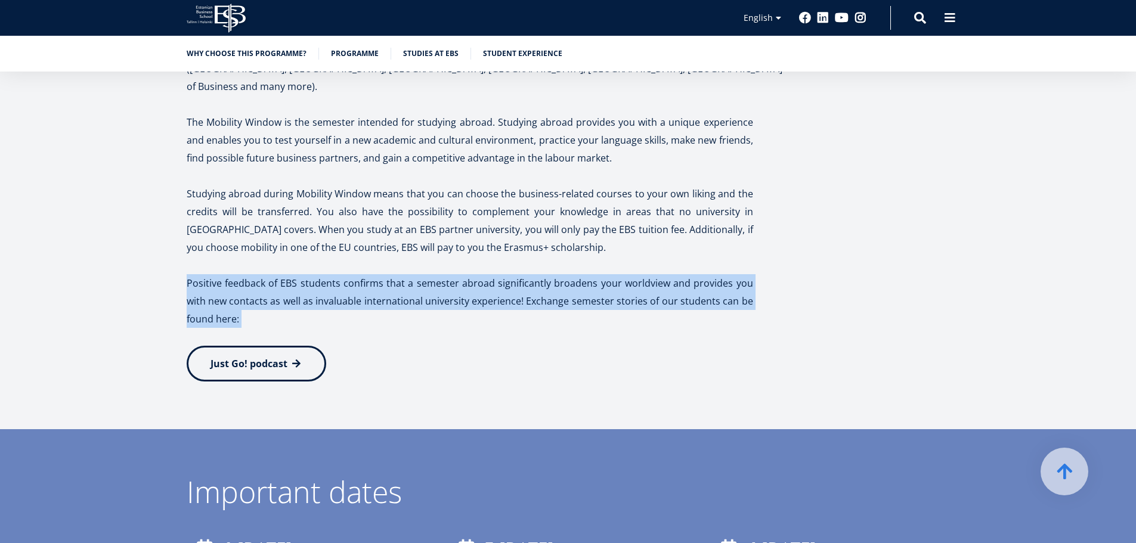
click at [607, 279] on p "Positive feedback of EBS students confirms that a semester abroad significantly…" at bounding box center [470, 301] width 566 height 54
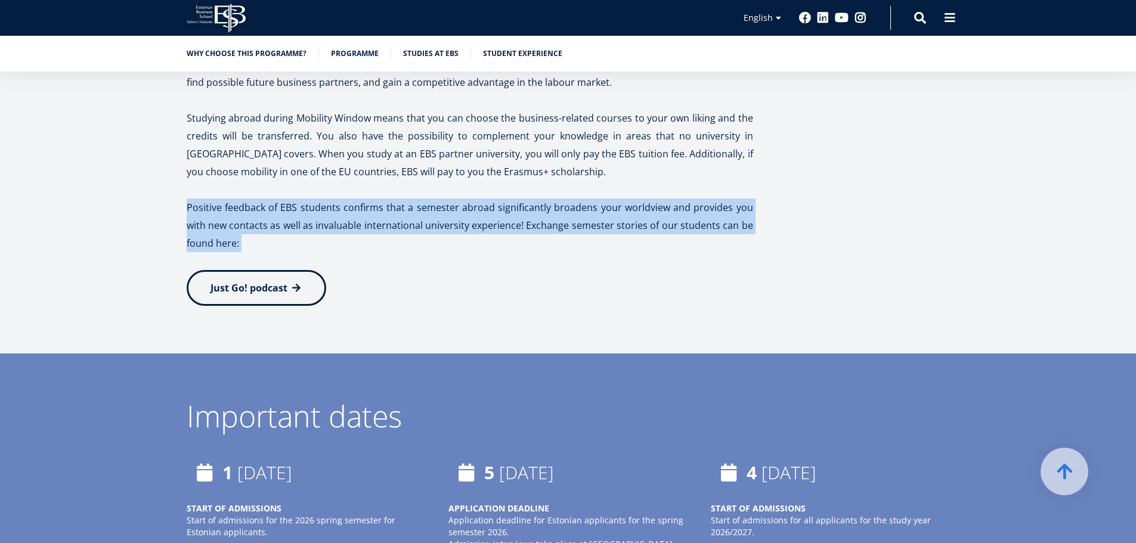
scroll to position [2624, 0]
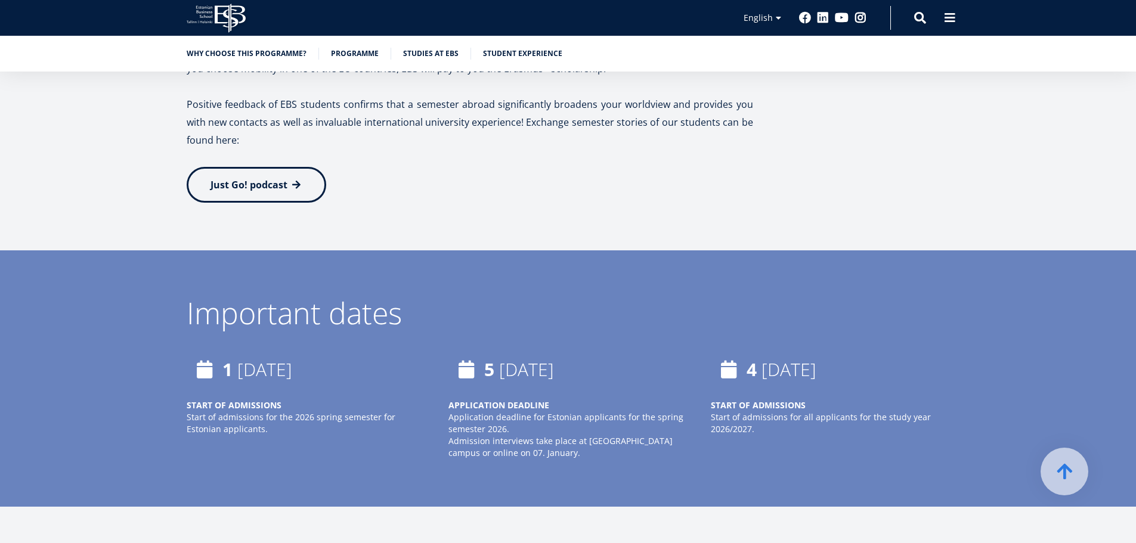
click at [594, 298] on div "Important dates" at bounding box center [568, 313] width 763 height 30
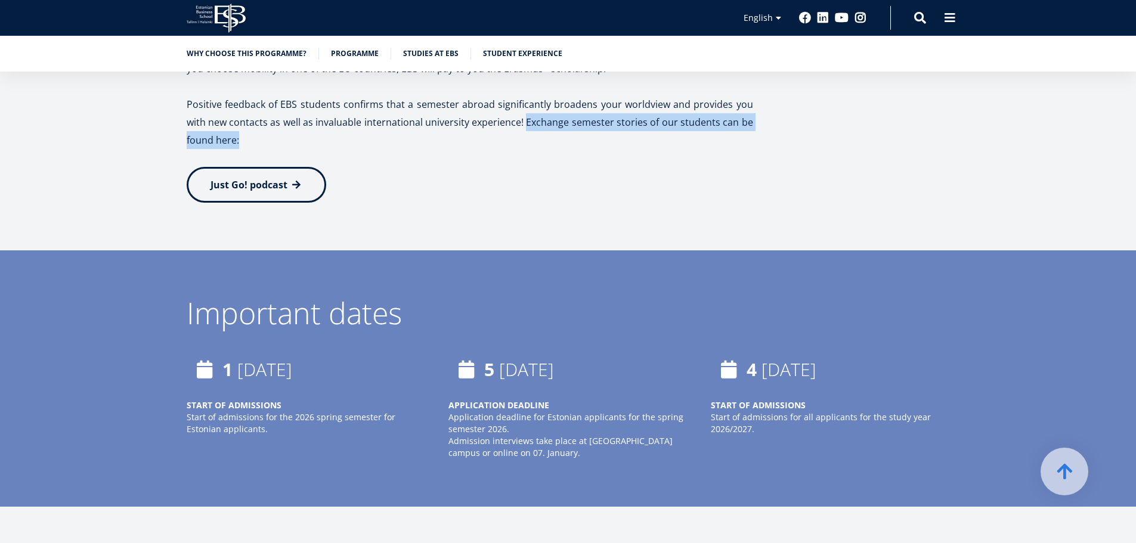
drag, startPoint x: 532, startPoint y: 95, endPoint x: 540, endPoint y: 104, distance: 12.3
click at [540, 104] on p "Positive feedback of EBS students confirms that a semester abroad significantly…" at bounding box center [470, 122] width 566 height 54
click at [540, 105] on p "Positive feedback of EBS students confirms that a semester abroad significantly…" at bounding box center [470, 122] width 566 height 54
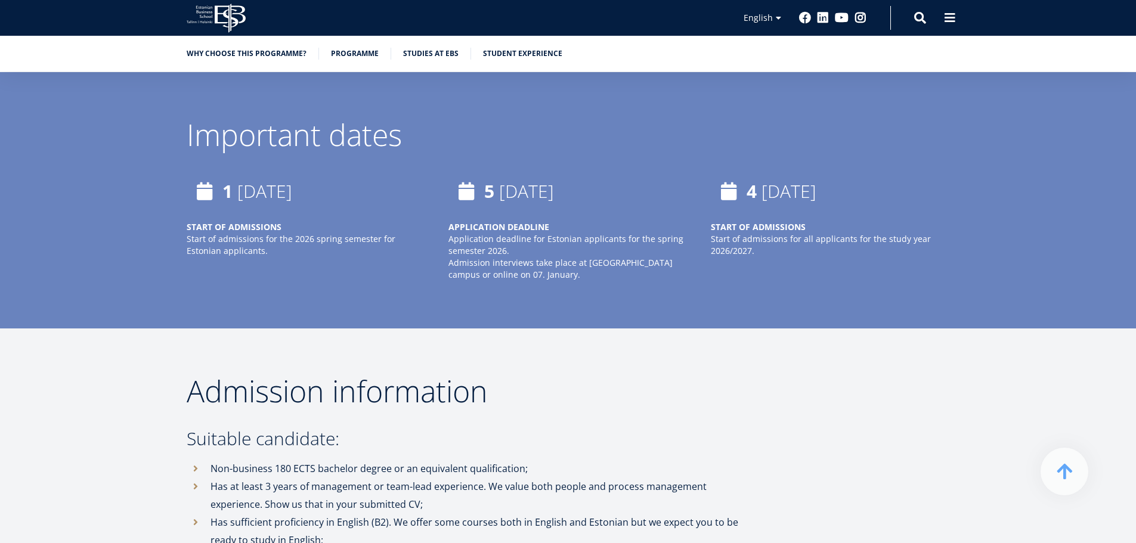
scroll to position [2802, 0]
click at [509, 173] on div "[DATE] APPLICATION DEADLINE Application deadline for Estonian applicants for th…" at bounding box center [567, 226] width 239 height 107
drag, startPoint x: 509, startPoint y: 173, endPoint x: 524, endPoint y: 240, distance: 69.0
click at [524, 240] on div "[DATE] APPLICATION DEADLINE Application deadline for Estonian applicants for th…" at bounding box center [567, 226] width 239 height 107
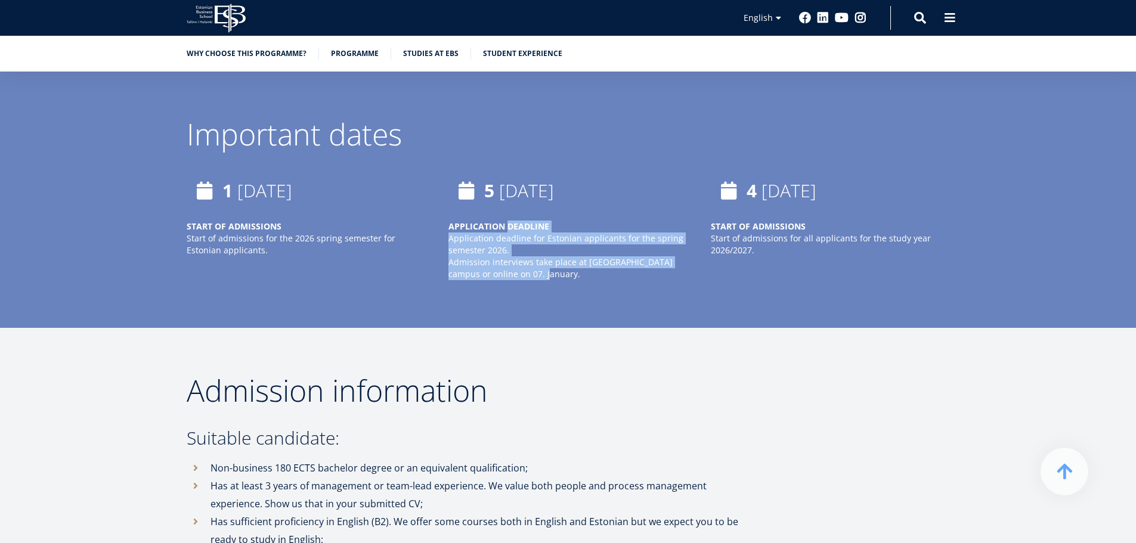
click at [524, 256] on p "Admission interviews take place at [GEOGRAPHIC_DATA] campus or online on 07. Ja…" at bounding box center [567, 268] width 239 height 24
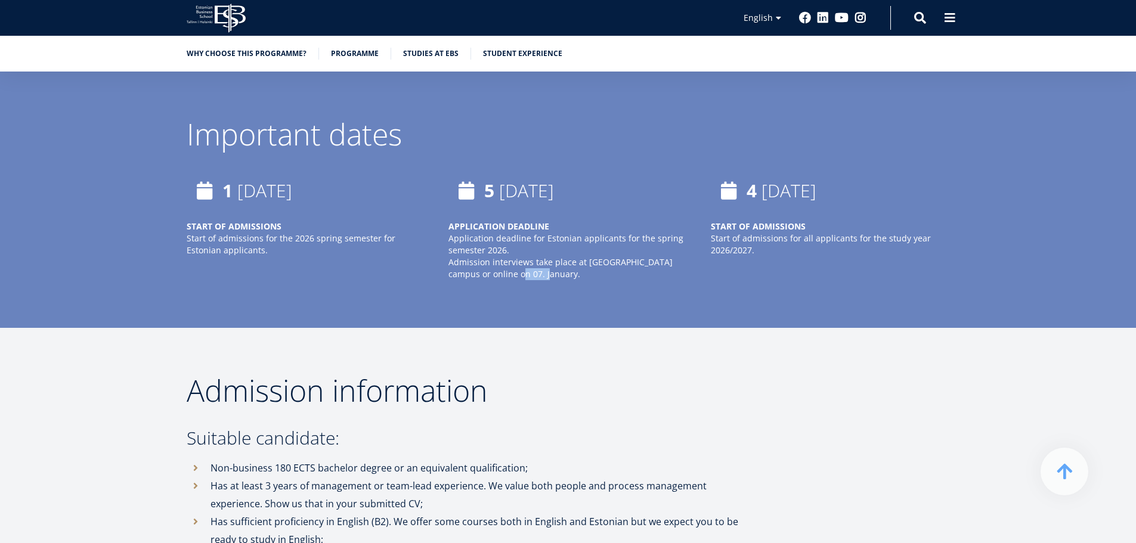
click at [524, 256] on p "Admission interviews take place at [GEOGRAPHIC_DATA] campus or online on 07. Ja…" at bounding box center [567, 268] width 239 height 24
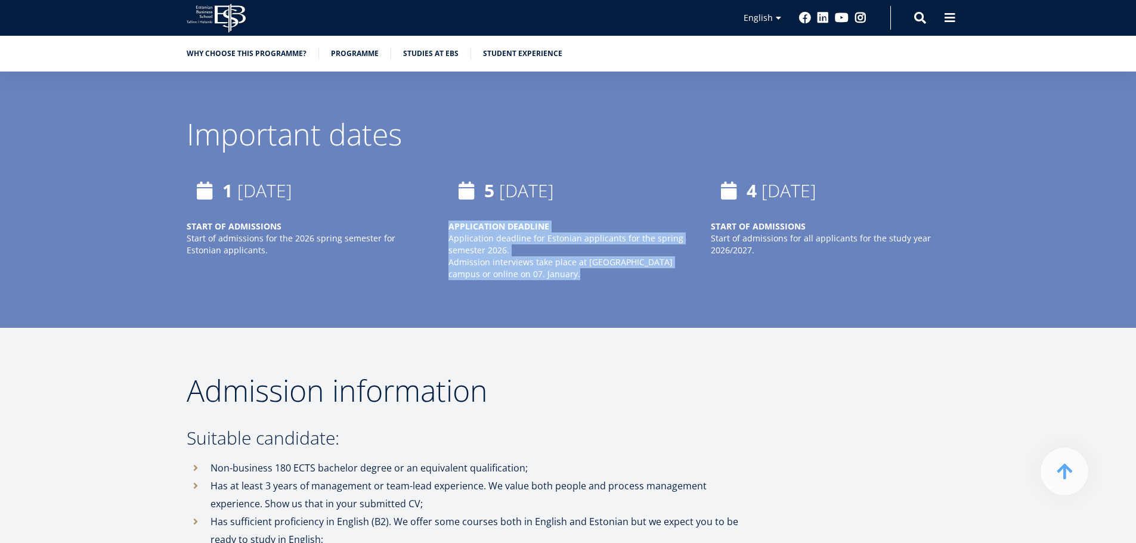
drag, startPoint x: 524, startPoint y: 240, endPoint x: 513, endPoint y: 179, distance: 61.8
click at [513, 180] on div "[DATE] APPLICATION DEADLINE Application deadline for Estonian applicants for th…" at bounding box center [567, 226] width 239 height 107
click at [513, 179] on div "[DATE] APPLICATION DEADLINE Application deadline for Estonian applicants for th…" at bounding box center [567, 226] width 239 height 107
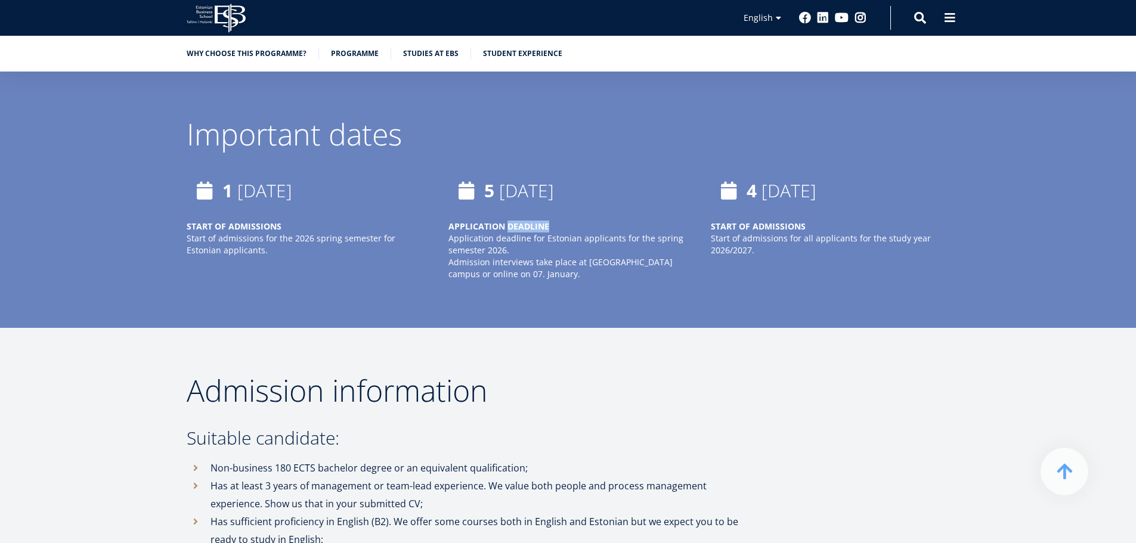
click at [513, 179] on div "[DATE] APPLICATION DEADLINE Application deadline for Estonian applicants for th…" at bounding box center [567, 226] width 239 height 107
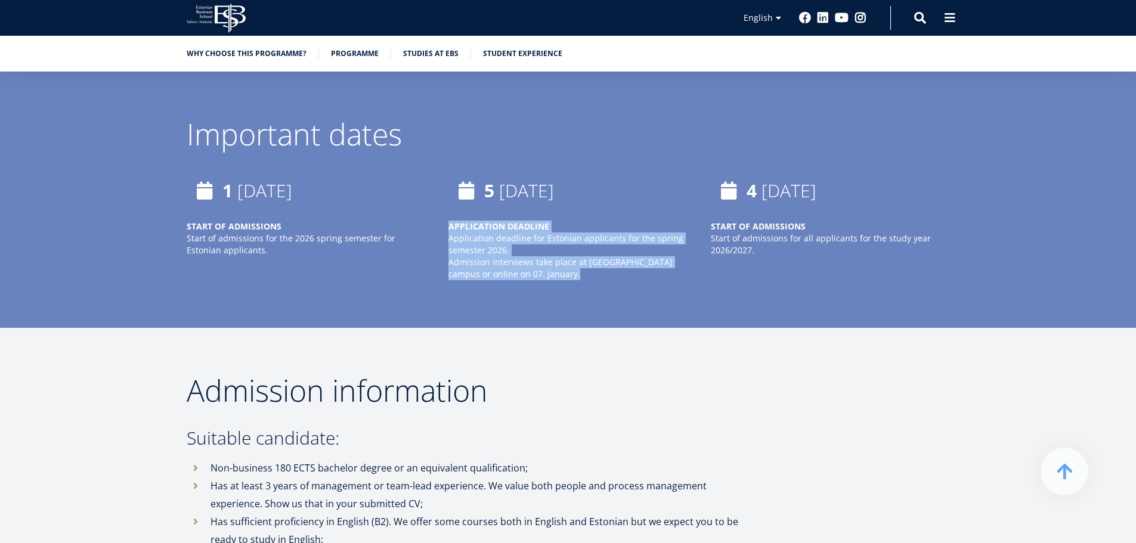
drag, startPoint x: 513, startPoint y: 179, endPoint x: 519, endPoint y: 253, distance: 74.2
click at [519, 253] on div "[DATE] START OF ADMISSIONS Start of admissions for the 2026 spring semester for…" at bounding box center [556, 238] width 787 height 131
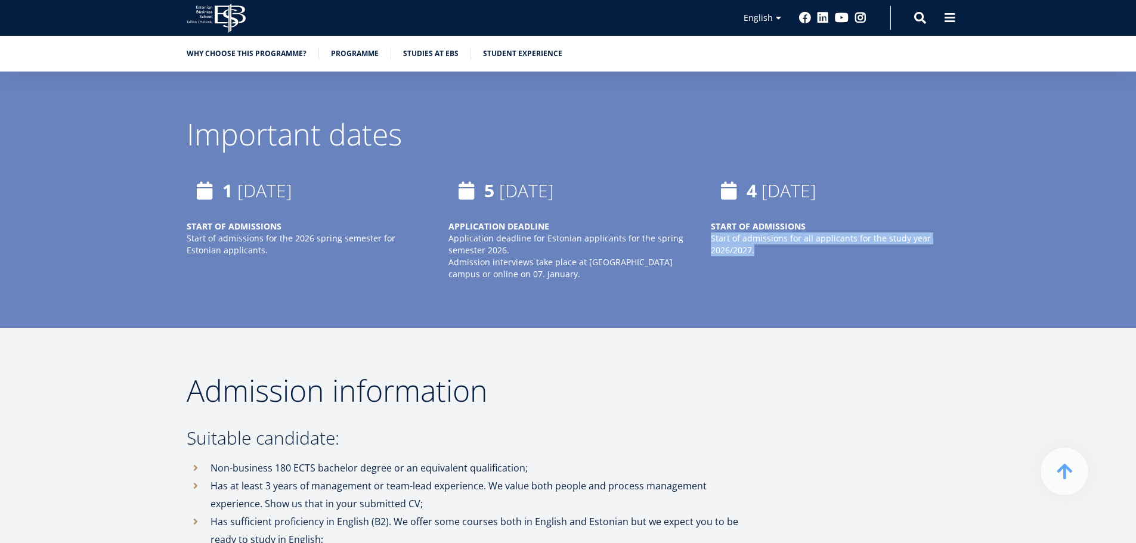
drag, startPoint x: 708, startPoint y: 198, endPoint x: 802, endPoint y: 215, distance: 95.8
click at [802, 215] on div "[DATE] START OF ADMISSIONS Start of admissions for all applicants for the study…" at bounding box center [818, 226] width 262 height 107
click at [802, 233] on p "Start of admissions for all applicants for the study year 2026/2027." at bounding box center [830, 245] width 239 height 24
drag, startPoint x: 802, startPoint y: 215, endPoint x: 804, endPoint y: 196, distance: 19.2
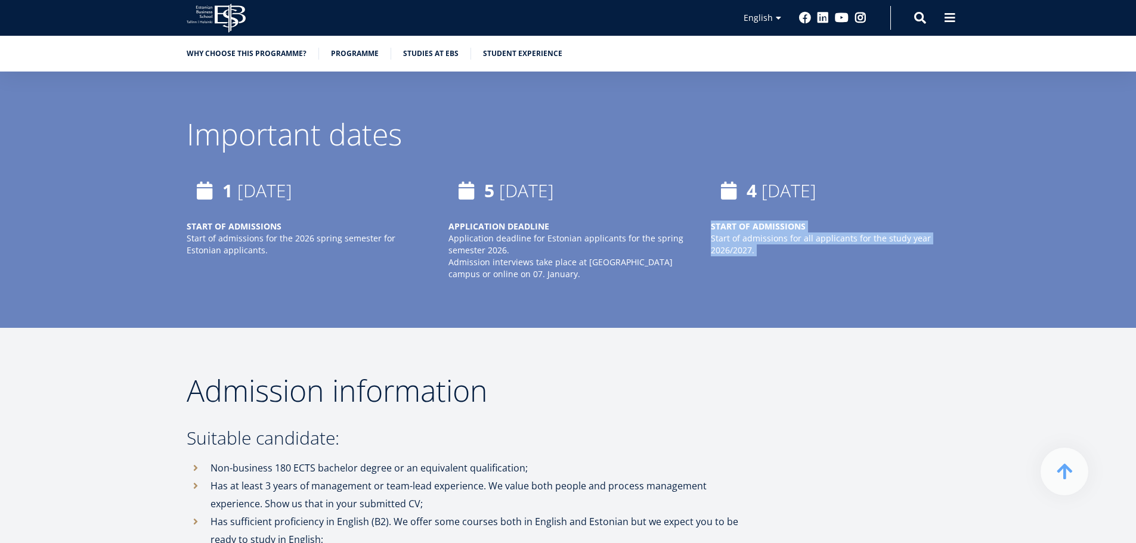
click at [804, 221] on div "START OF ADMISSIONS Start of admissions for all applicants for the study year 2…" at bounding box center [830, 239] width 239 height 36
click at [804, 221] on p "START OF ADMISSIONS" at bounding box center [830, 227] width 239 height 12
drag, startPoint x: 804, startPoint y: 196, endPoint x: 812, endPoint y: 210, distance: 15.8
click at [812, 221] on div "START OF ADMISSIONS Start of admissions for all applicants for the study year 2…" at bounding box center [830, 239] width 239 height 36
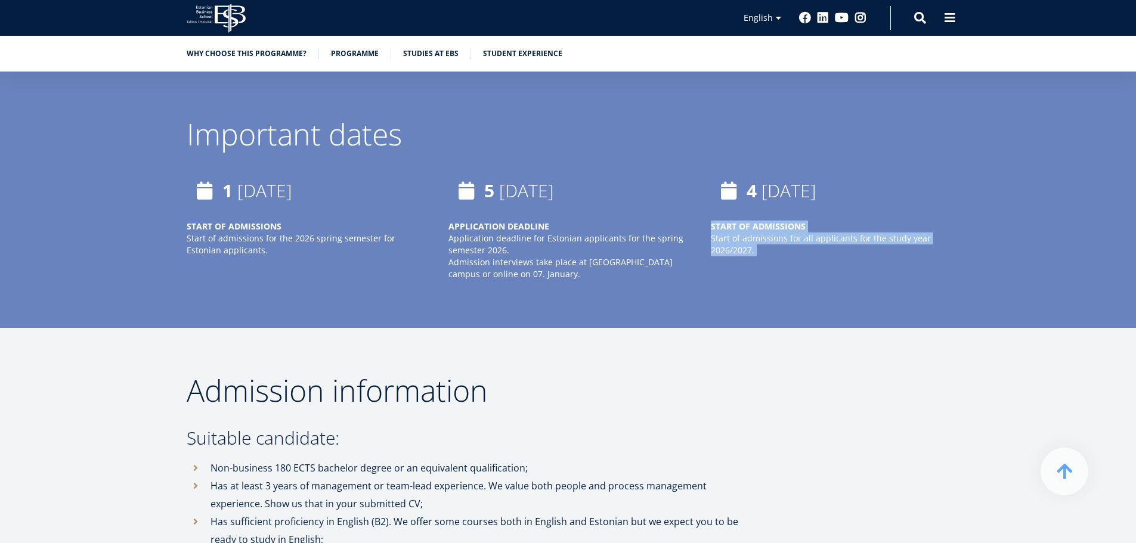
click at [812, 233] on p "Start of admissions for all applicants for the study year 2026/2027." at bounding box center [830, 245] width 239 height 24
click at [787, 221] on strong "START OF ADMISSIONS" at bounding box center [758, 226] width 95 height 11
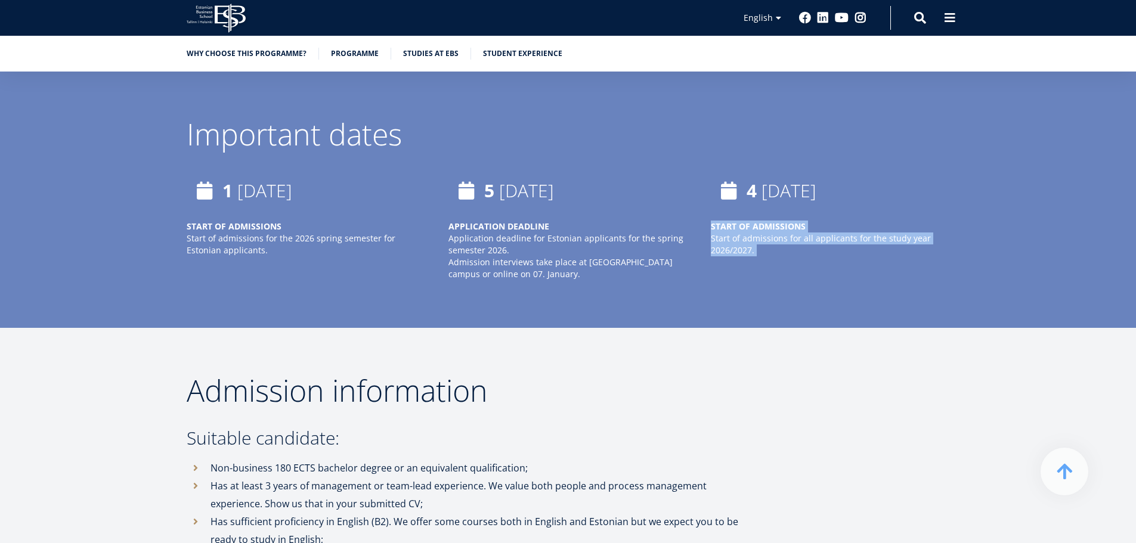
drag, startPoint x: 787, startPoint y: 190, endPoint x: 791, endPoint y: 207, distance: 17.8
click at [791, 221] on div "START OF ADMISSIONS Start of admissions for all applicants for the study year 2…" at bounding box center [830, 239] width 239 height 36
click at [791, 233] on icon "Start of admissions for all applicants for the study year 2026/2027." at bounding box center [821, 244] width 220 height 23
drag, startPoint x: 791, startPoint y: 207, endPoint x: 767, endPoint y: 191, distance: 29.6
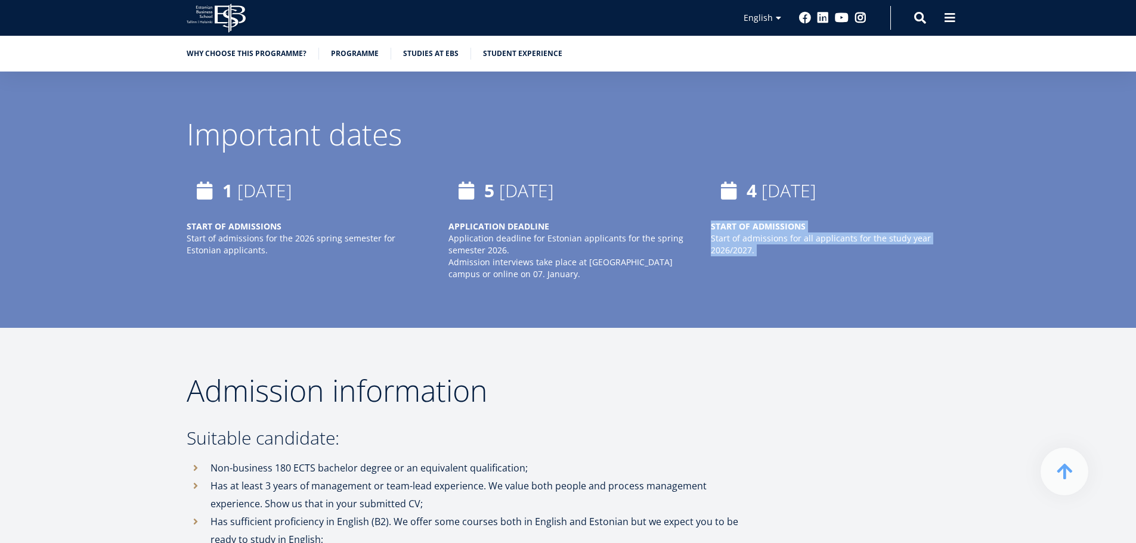
click at [767, 221] on div "START OF ADMISSIONS Start of admissions for all applicants for the study year 2…" at bounding box center [830, 239] width 239 height 36
click at [752, 173] on div "[DATE]" at bounding box center [830, 191] width 239 height 36
drag, startPoint x: 752, startPoint y: 169, endPoint x: 746, endPoint y: 202, distance: 33.4
click at [746, 202] on div "[DATE] START OF ADMISSIONS Start of admissions for all applicants for the study…" at bounding box center [830, 214] width 239 height 83
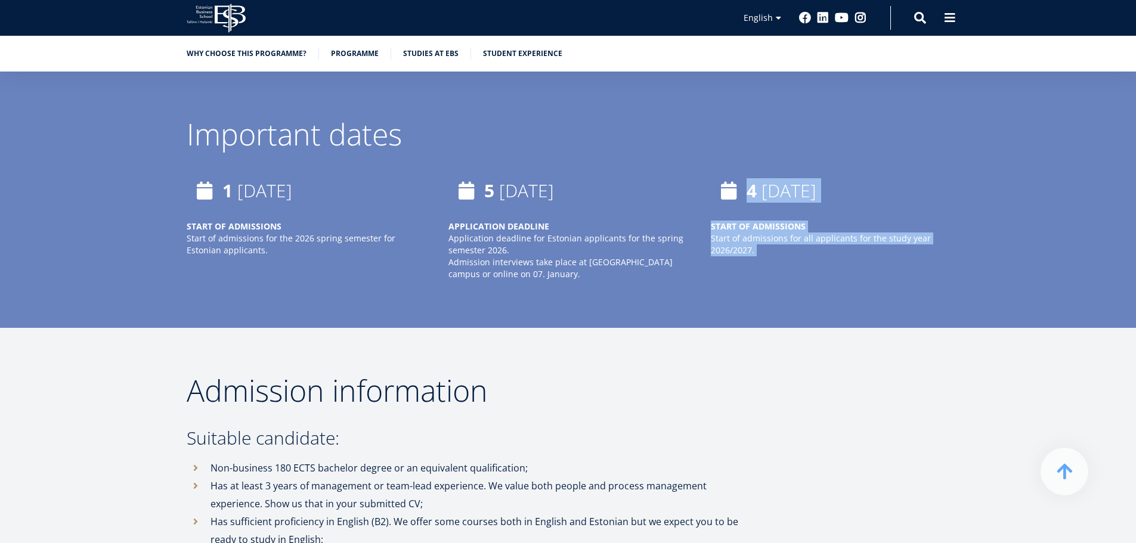
click at [746, 233] on icon "Start of admissions for all applicants for the study year 2026/2027." at bounding box center [821, 244] width 220 height 23
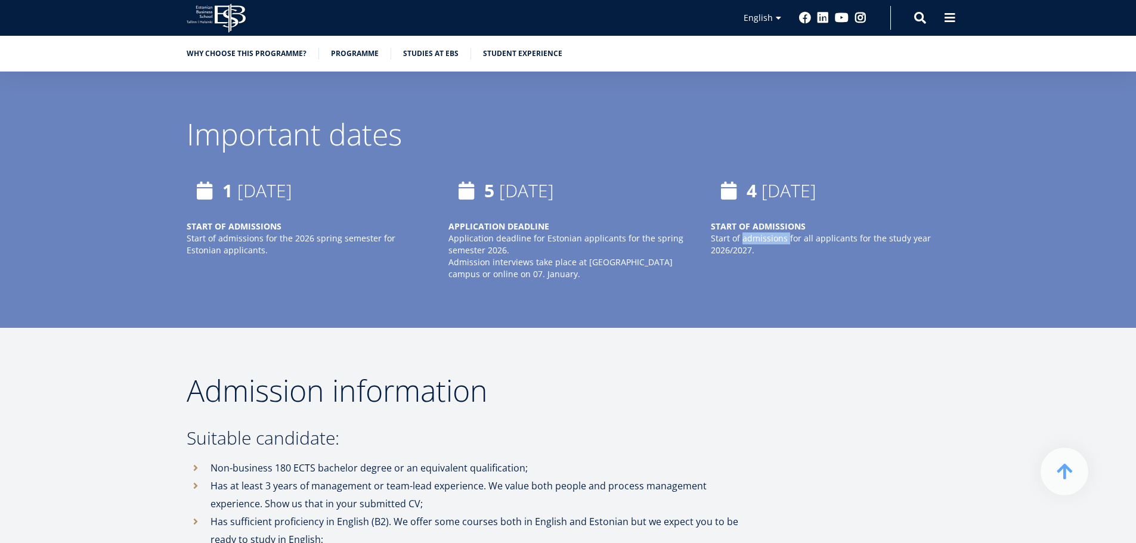
click at [746, 233] on icon "Start of admissions for all applicants for the study year 2026/2027." at bounding box center [821, 244] width 220 height 23
drag, startPoint x: 746, startPoint y: 202, endPoint x: 736, endPoint y: 236, distance: 36.0
click at [741, 226] on div "[DATE] START OF ADMISSIONS Start of admissions for all applicants for the study…" at bounding box center [818, 226] width 262 height 107
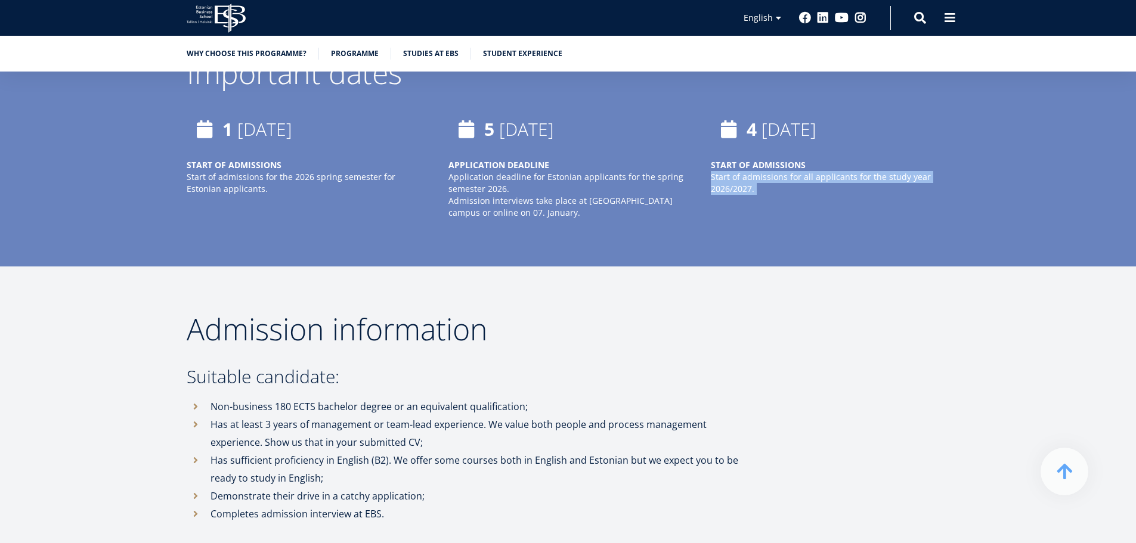
scroll to position [2922, 0]
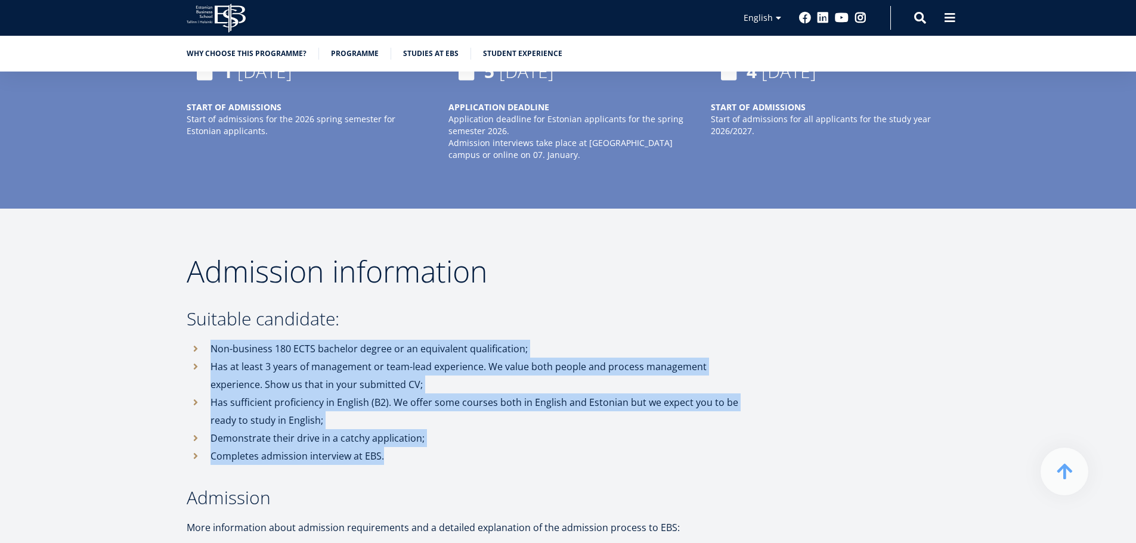
drag, startPoint x: 456, startPoint y: 299, endPoint x: 494, endPoint y: 423, distance: 129.6
click at [494, 447] on li "Completes admission interview at EBS." at bounding box center [470, 456] width 566 height 18
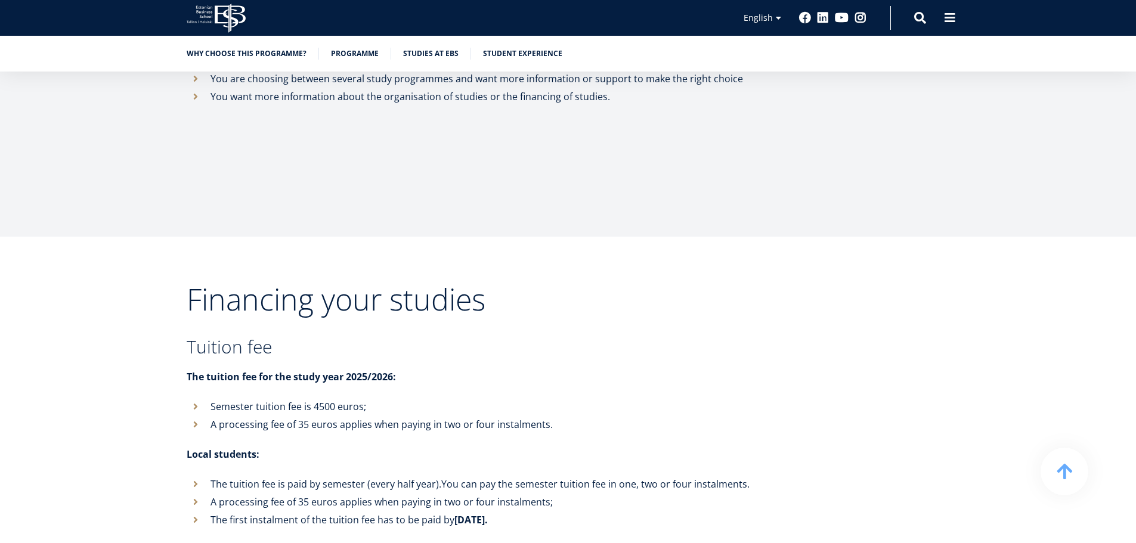
scroll to position [4293, 0]
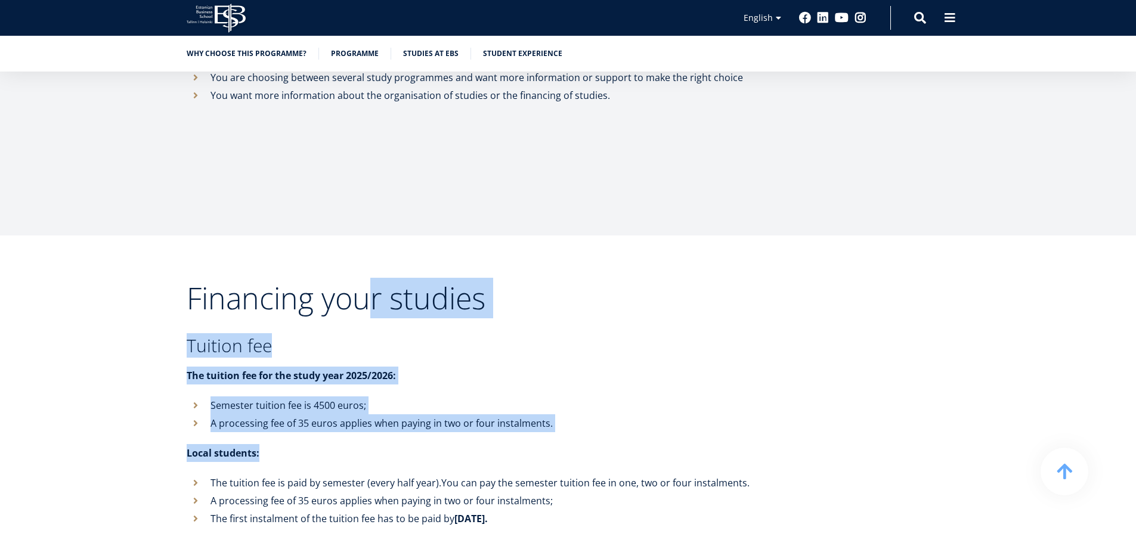
drag, startPoint x: 361, startPoint y: 275, endPoint x: 482, endPoint y: 397, distance: 171.2
click at [483, 414] on li "A processing fee of 35 euros applies when paying in two or four instalments." at bounding box center [470, 423] width 566 height 18
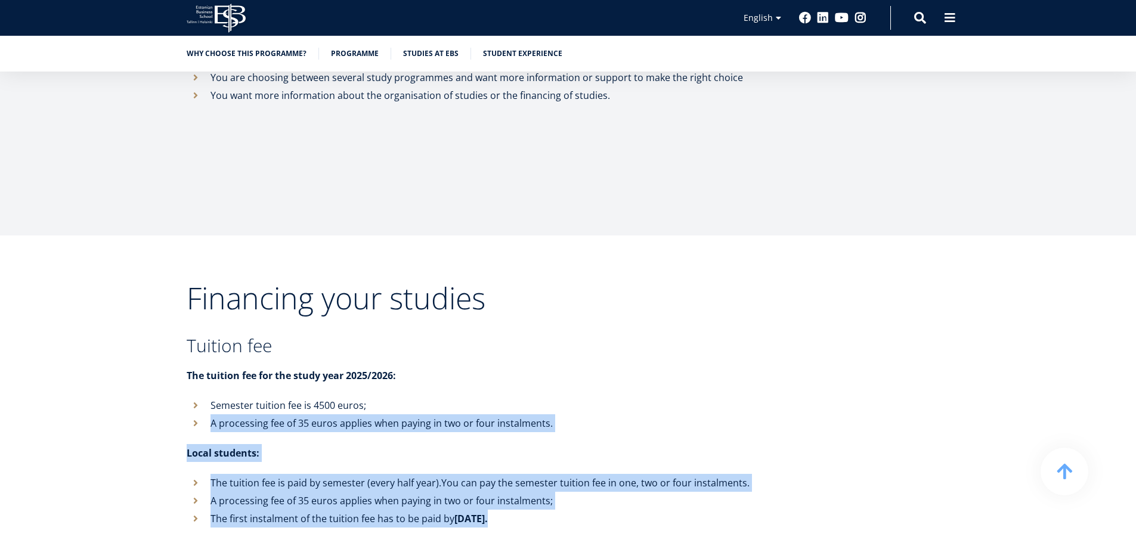
drag, startPoint x: 483, startPoint y: 397, endPoint x: 540, endPoint y: 484, distance: 104.2
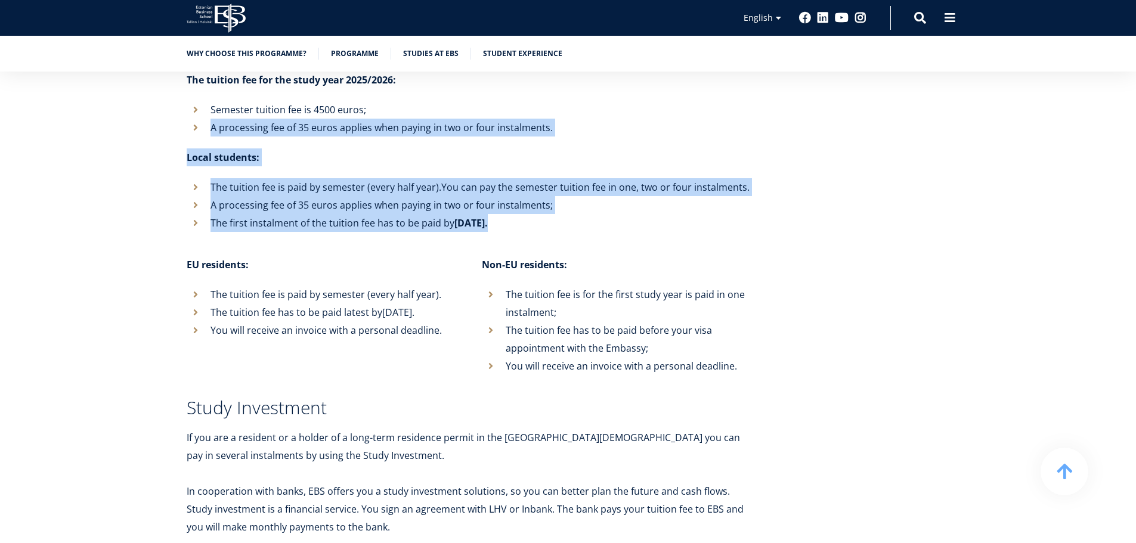
scroll to position [4651, 0]
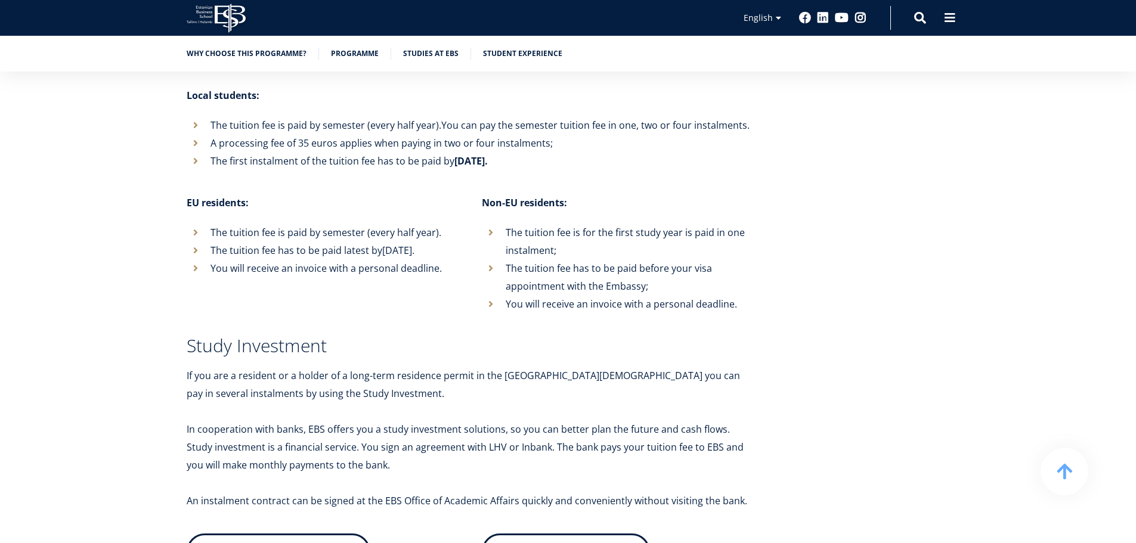
click at [475, 321] on div "Financing your studies Tuition fee The tuition fee for the study year 2025/2026…" at bounding box center [470, 390] width 566 height 930
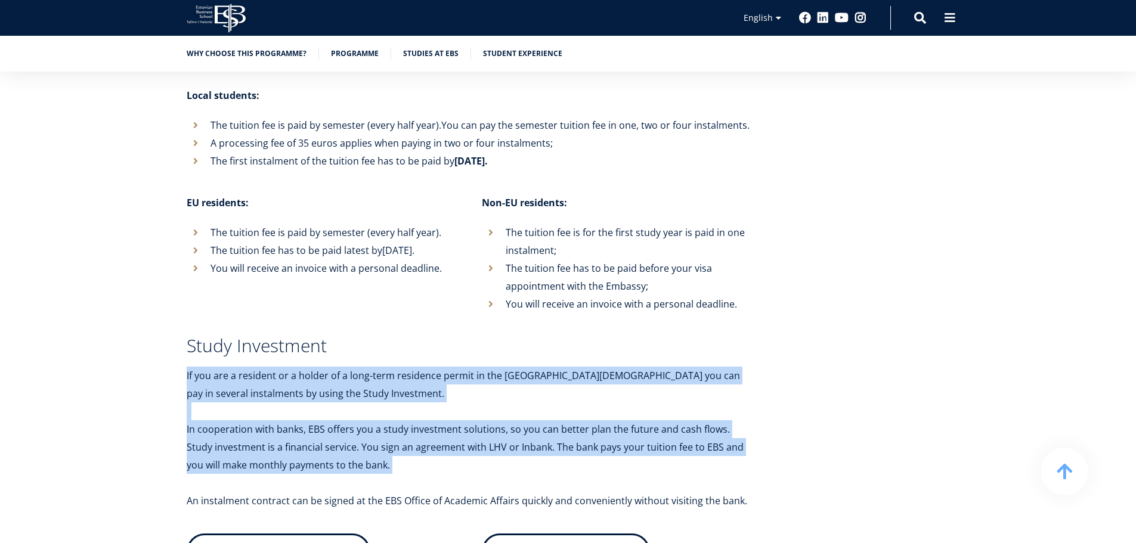
drag, startPoint x: 475, startPoint y: 321, endPoint x: 468, endPoint y: 409, distance: 88.5
click at [468, 409] on div "Financing your studies Tuition fee The tuition fee for the study year 2025/2026…" at bounding box center [470, 390] width 566 height 930
click at [467, 420] on p "In cooperation with banks, EBS offers you a study investment solutions, so you …" at bounding box center [470, 447] width 566 height 54
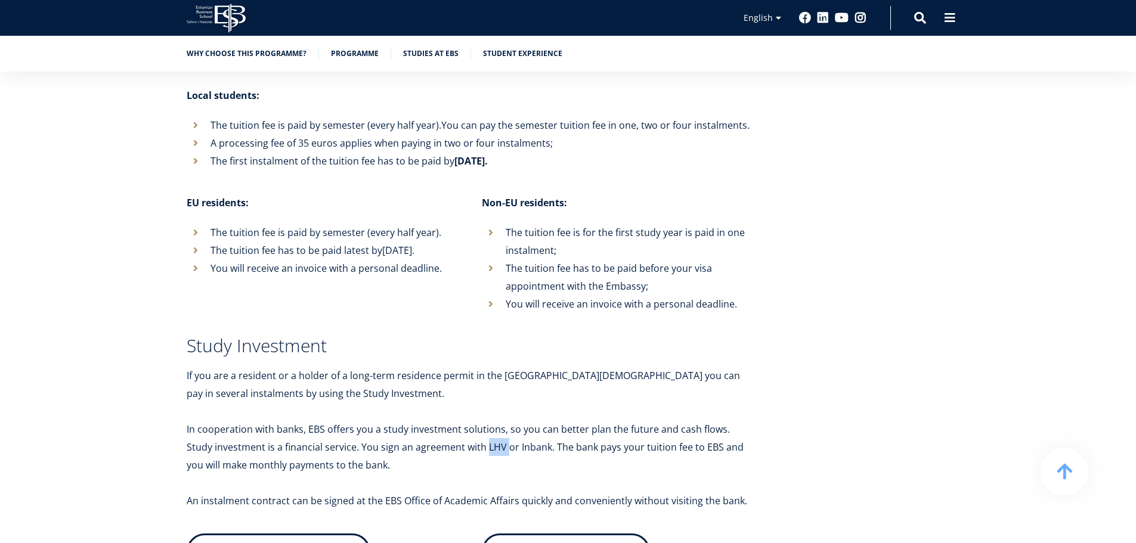
click at [467, 420] on p "In cooperation with banks, EBS offers you a study investment solutions, so you …" at bounding box center [470, 447] width 566 height 54
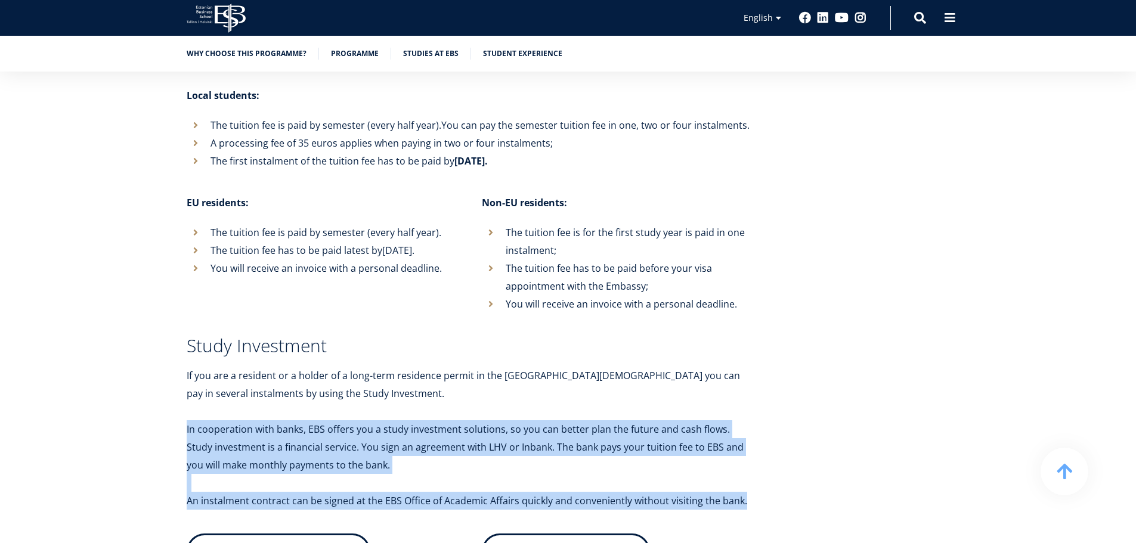
drag, startPoint x: 467, startPoint y: 409, endPoint x: 477, endPoint y: 469, distance: 60.4
click at [477, 469] on div "Financing your studies Tuition fee The tuition fee for the study year 2025/2026…" at bounding box center [470, 390] width 566 height 930
click at [477, 492] on p "An instalment contract can be signed at the EBS Office of Academic Affairs quic…" at bounding box center [470, 501] width 566 height 18
